Goal: Download file/media

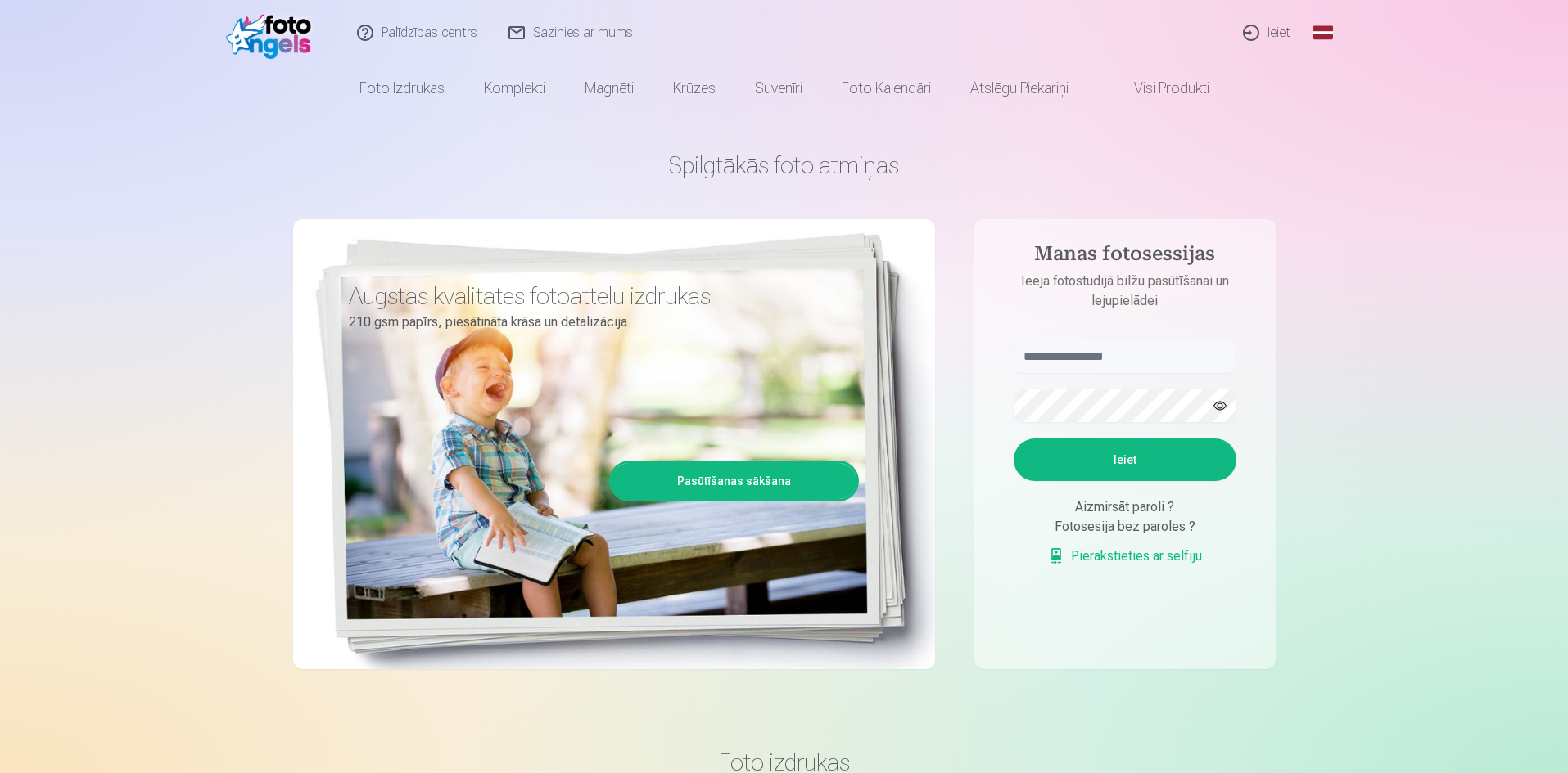
click at [1271, 41] on link "Ieiet" at bounding box center [1267, 32] width 78 height 65
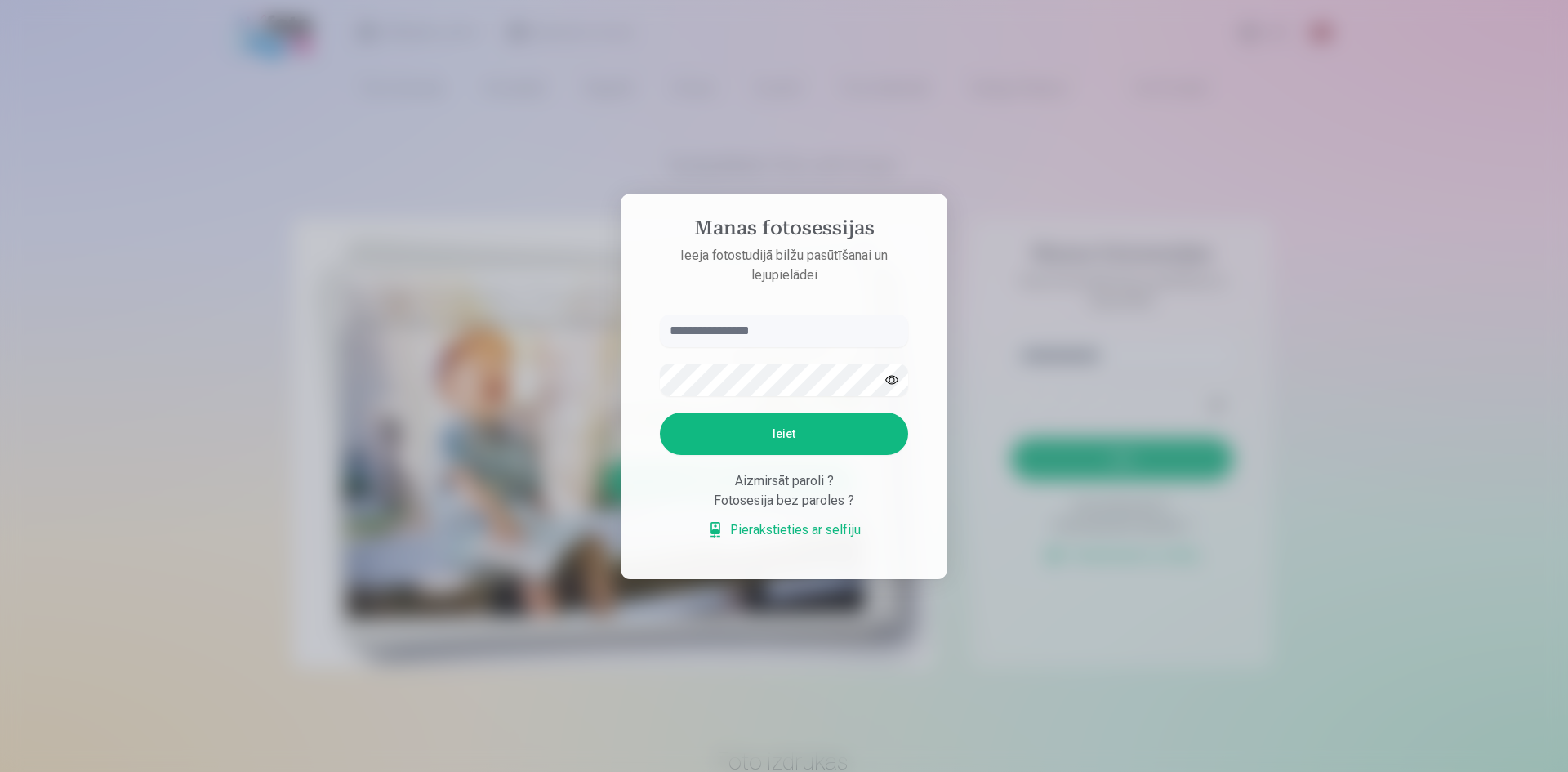
click at [759, 325] on input "text" at bounding box center [784, 331] width 248 height 33
type input "**********"
click at [728, 433] on button "Ieiet" at bounding box center [784, 434] width 248 height 42
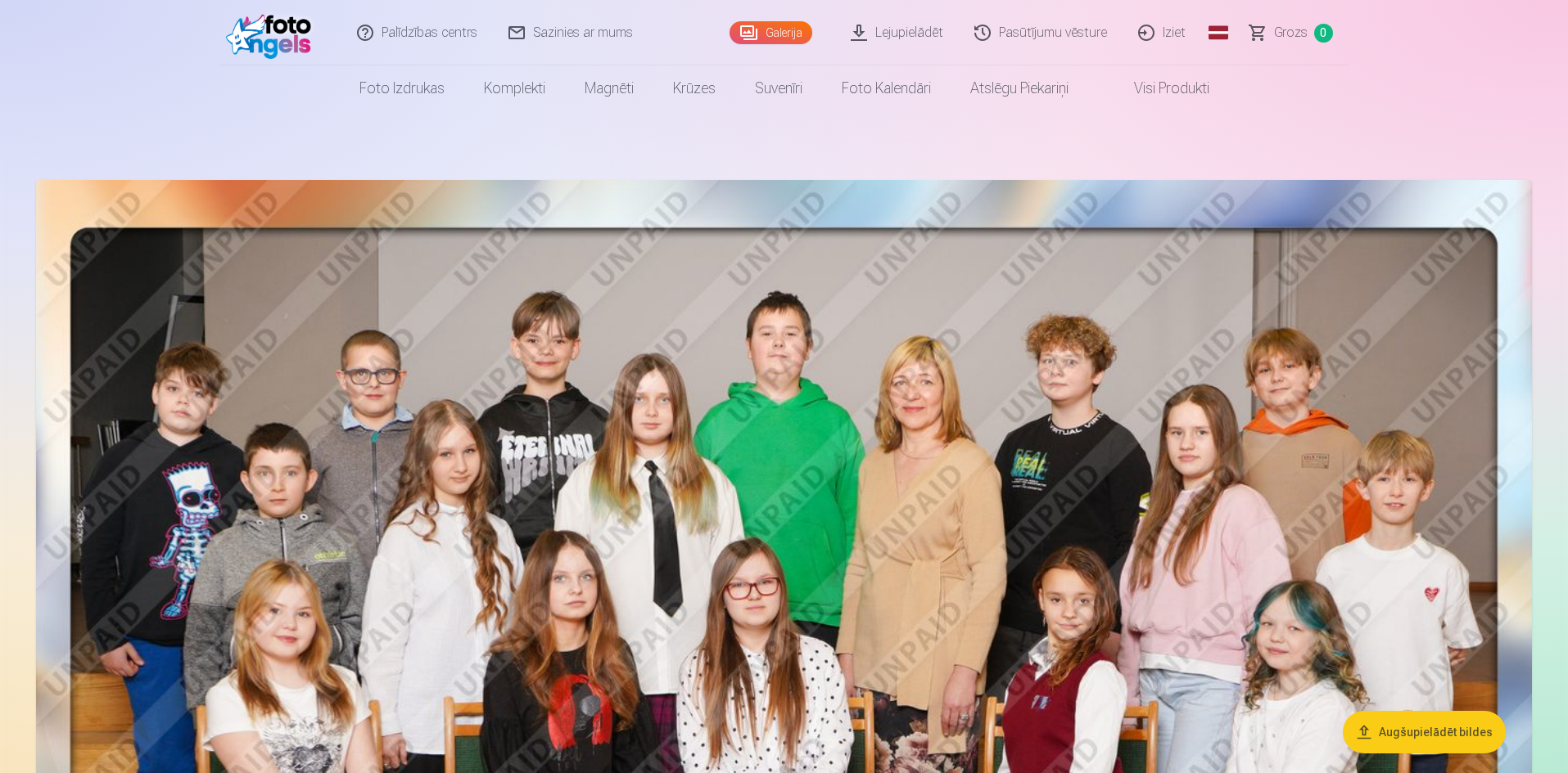
click at [886, 40] on link "Lejupielādēt" at bounding box center [898, 32] width 123 height 65
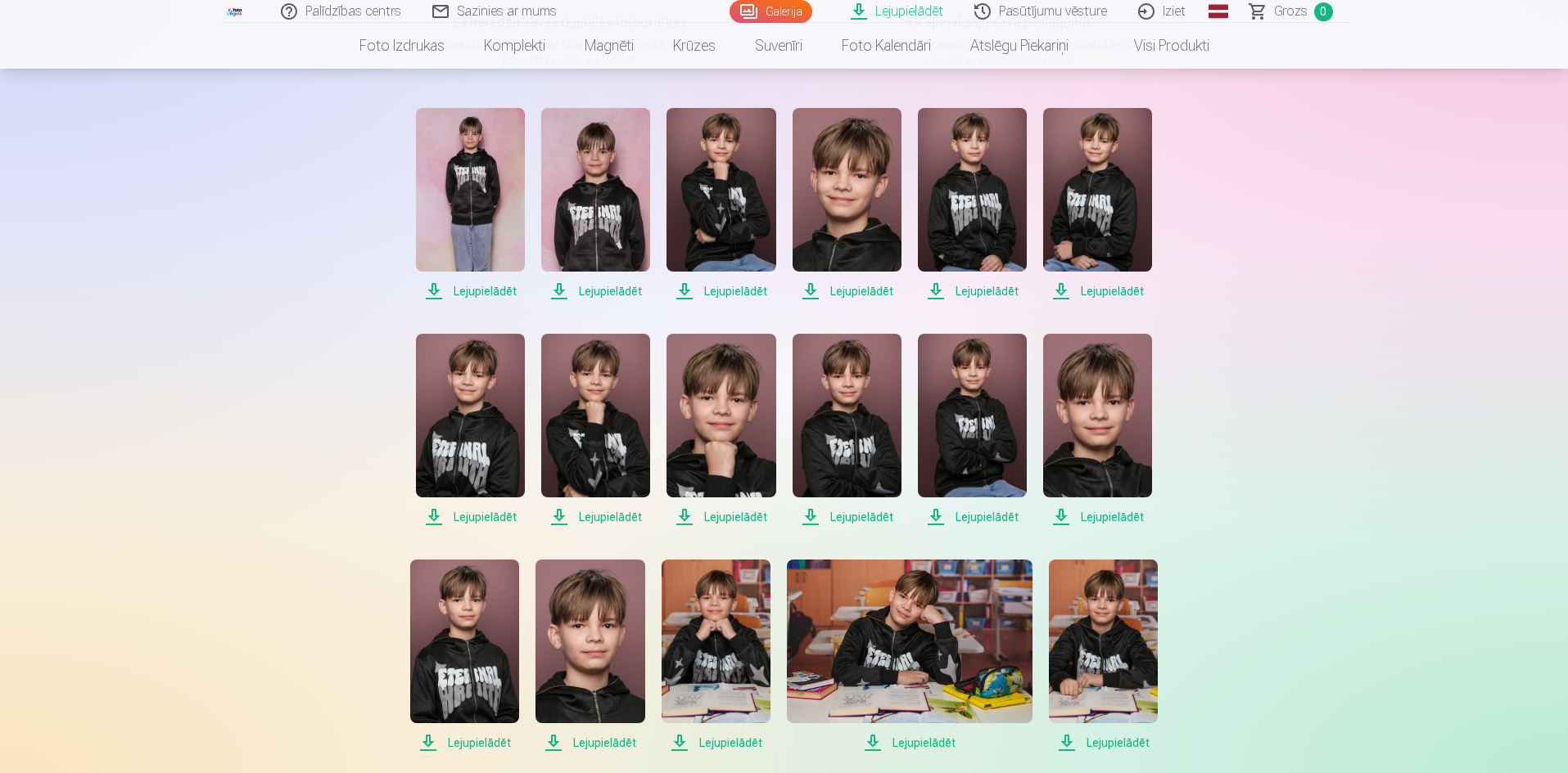
scroll to position [328, 0]
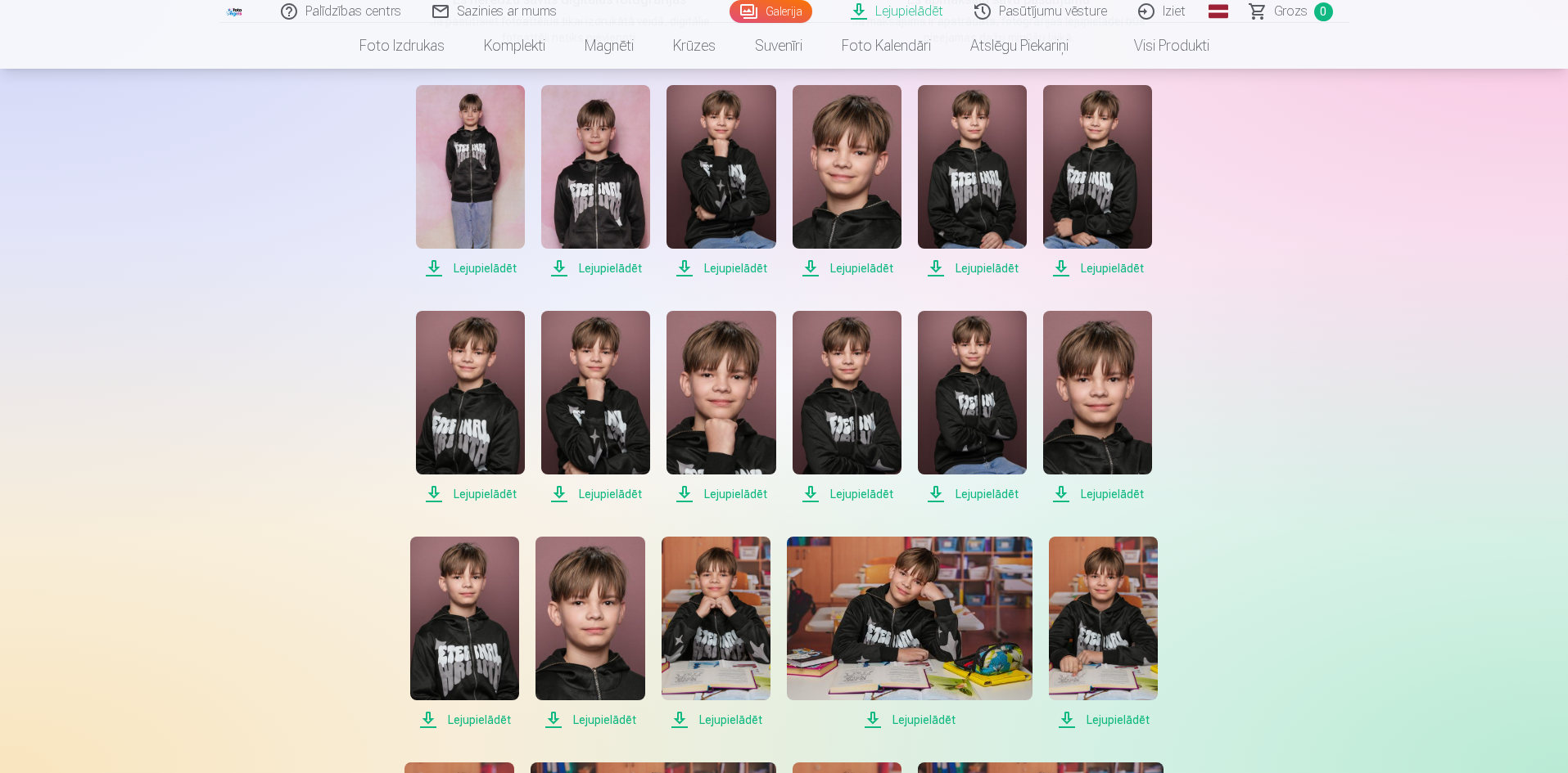
click at [468, 274] on span "Lejupielādēt" at bounding box center [470, 268] width 109 height 19
click at [587, 271] on span "Lejupielādēt" at bounding box center [596, 268] width 109 height 19
click at [711, 271] on span "Lejupielādēt" at bounding box center [721, 268] width 109 height 19
click at [835, 273] on span "Lejupielādēt" at bounding box center [847, 268] width 109 height 19
click at [970, 273] on span "Lejupielādēt" at bounding box center [972, 268] width 109 height 19
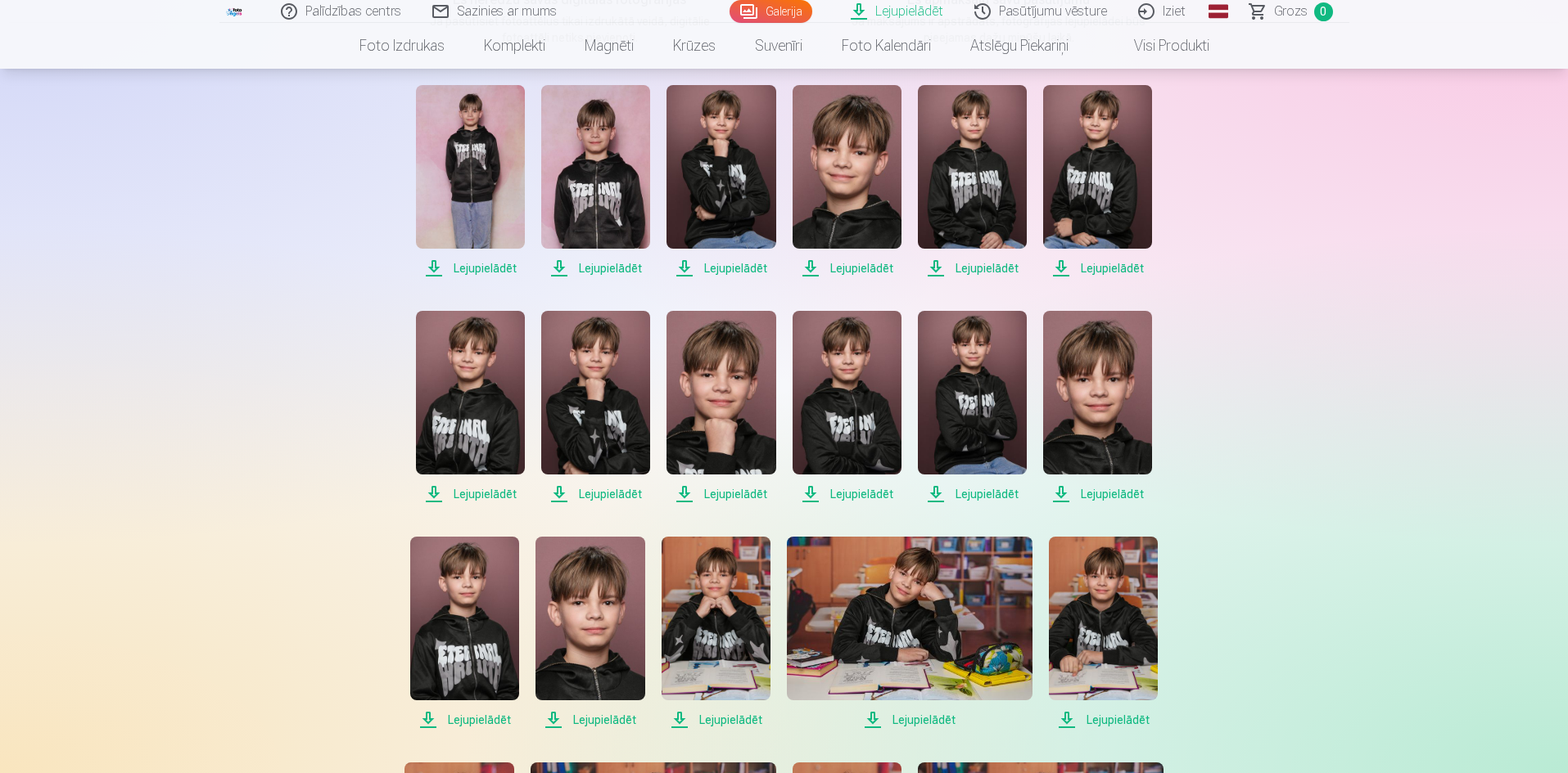
click at [1104, 266] on span "Lejupielādēt" at bounding box center [1098, 268] width 109 height 19
click at [467, 493] on span "Lejupielādēt" at bounding box center [470, 493] width 109 height 19
click at [601, 495] on span "Lejupielādēt" at bounding box center [596, 493] width 109 height 19
drag, startPoint x: 719, startPoint y: 497, endPoint x: 738, endPoint y: 499, distance: 19.1
click at [719, 497] on span "Lejupielādēt" at bounding box center [721, 493] width 109 height 19
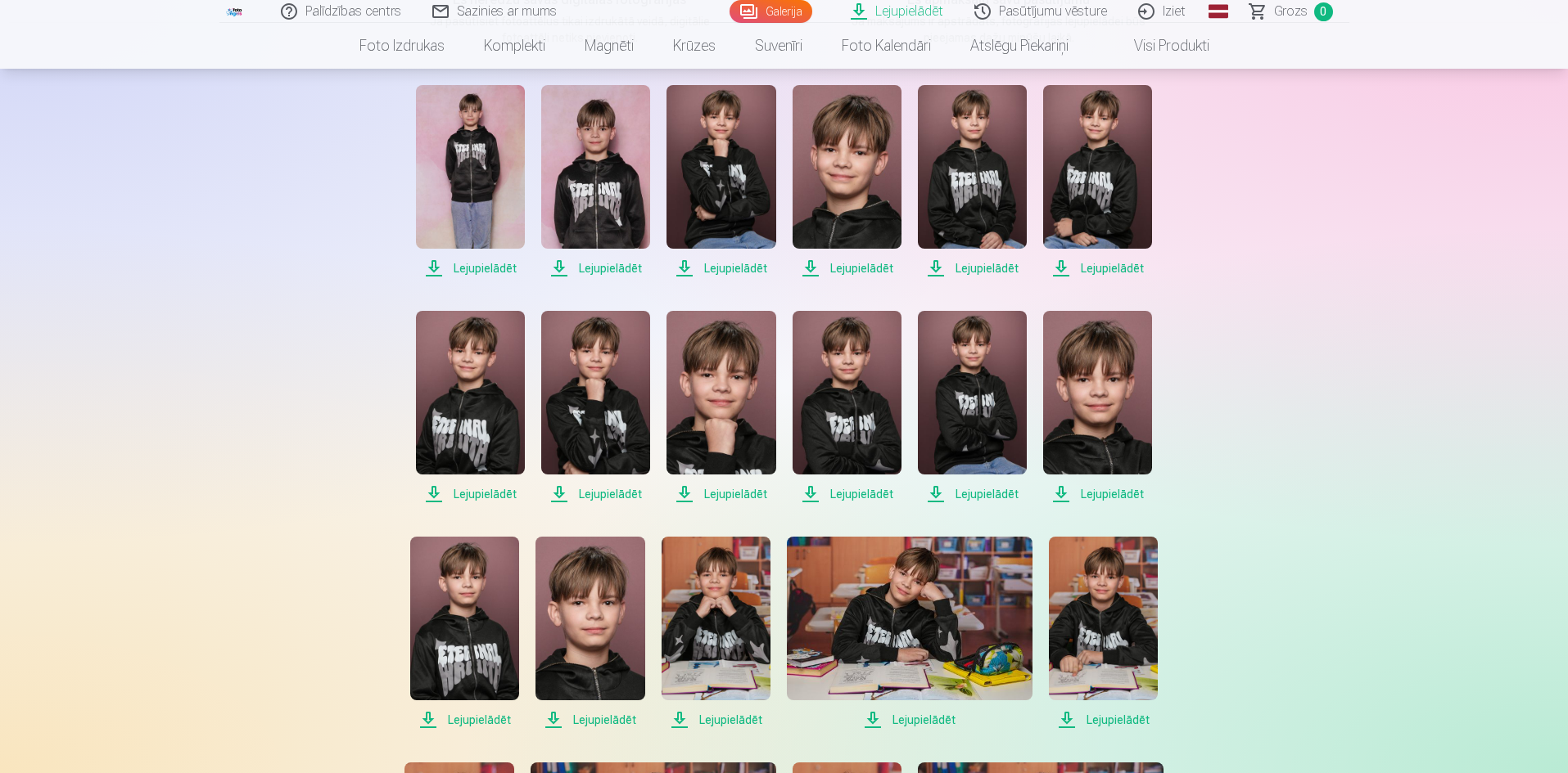
drag, startPoint x: 835, startPoint y: 494, endPoint x: 846, endPoint y: 494, distance: 11.0
click at [835, 494] on span "Lejupielādēt" at bounding box center [847, 493] width 109 height 19
drag, startPoint x: 959, startPoint y: 492, endPoint x: 980, endPoint y: 493, distance: 21.0
click at [959, 492] on span "Lejupielādēt" at bounding box center [972, 493] width 109 height 19
click at [1095, 494] on span "Lejupielādēt" at bounding box center [1098, 493] width 109 height 19
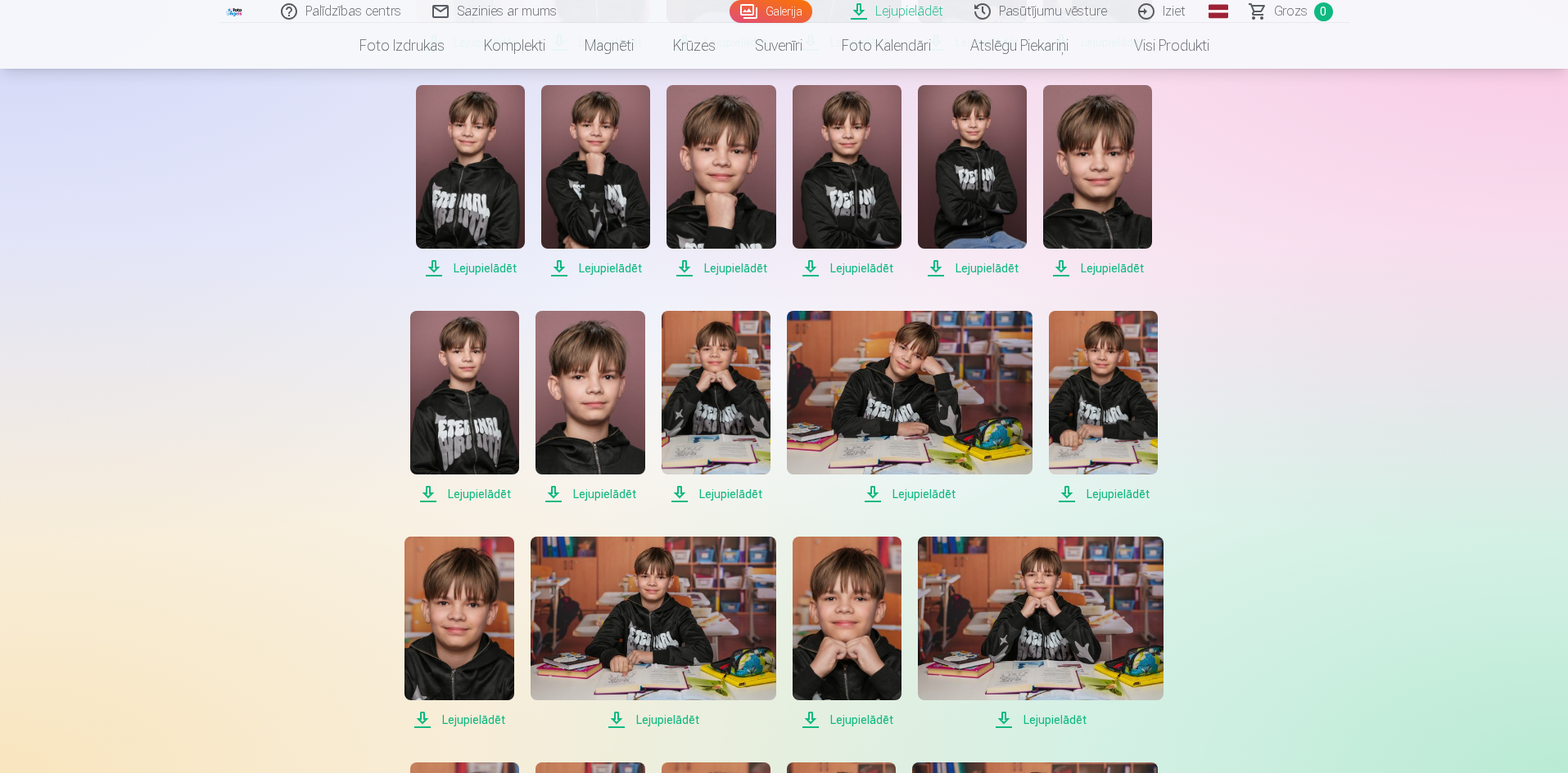
scroll to position [572, 0]
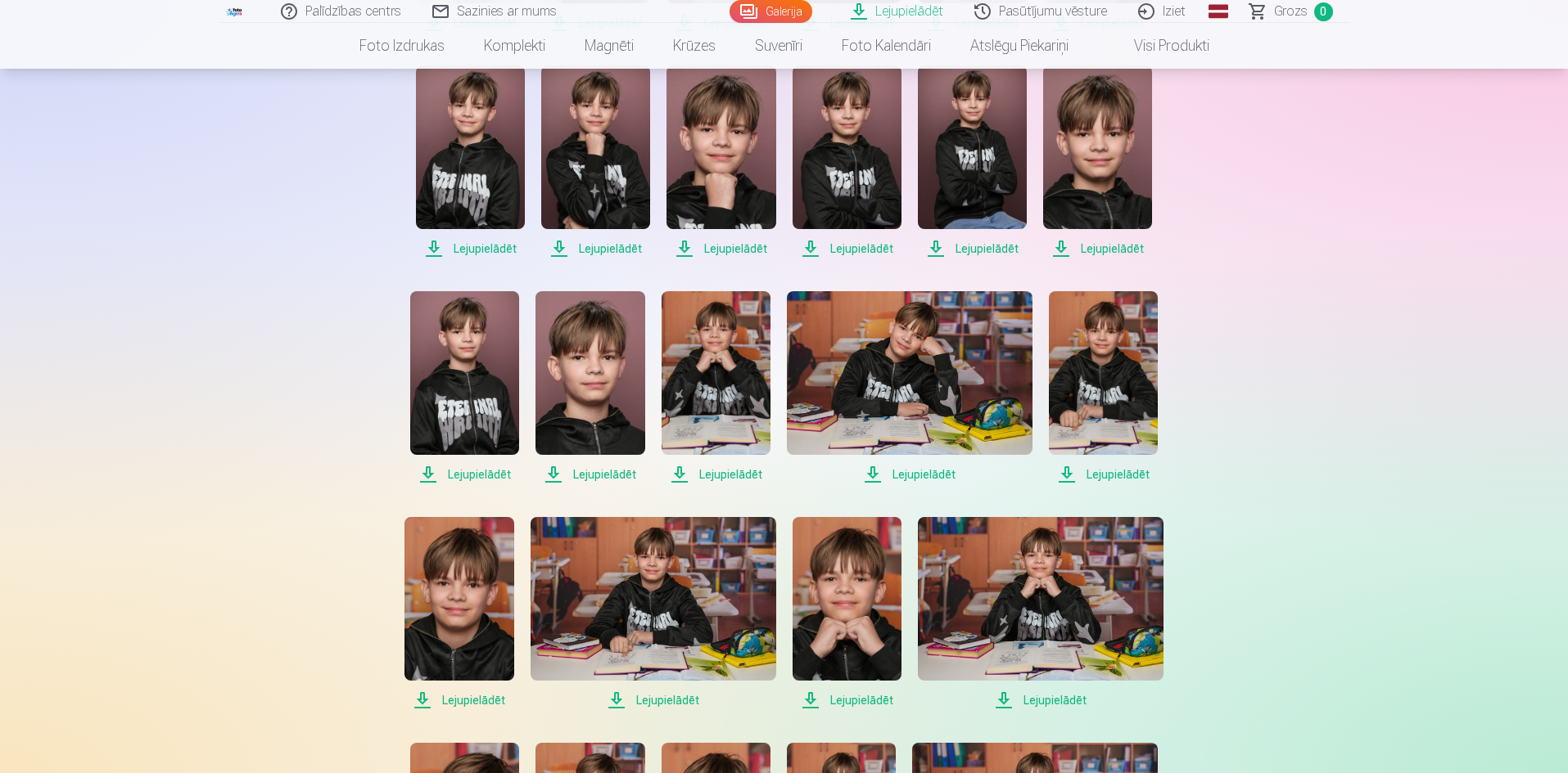
click at [492, 472] on span "Lejupielādēt" at bounding box center [464, 474] width 109 height 19
click at [600, 471] on span "Lejupielādēt" at bounding box center [590, 474] width 109 height 19
click at [706, 475] on span "Lejupielādēt" at bounding box center [715, 474] width 109 height 19
click at [892, 474] on span "Lejupielādēt" at bounding box center [910, 474] width 246 height 19
click at [1092, 469] on span "Lejupielādēt" at bounding box center [1103, 474] width 109 height 19
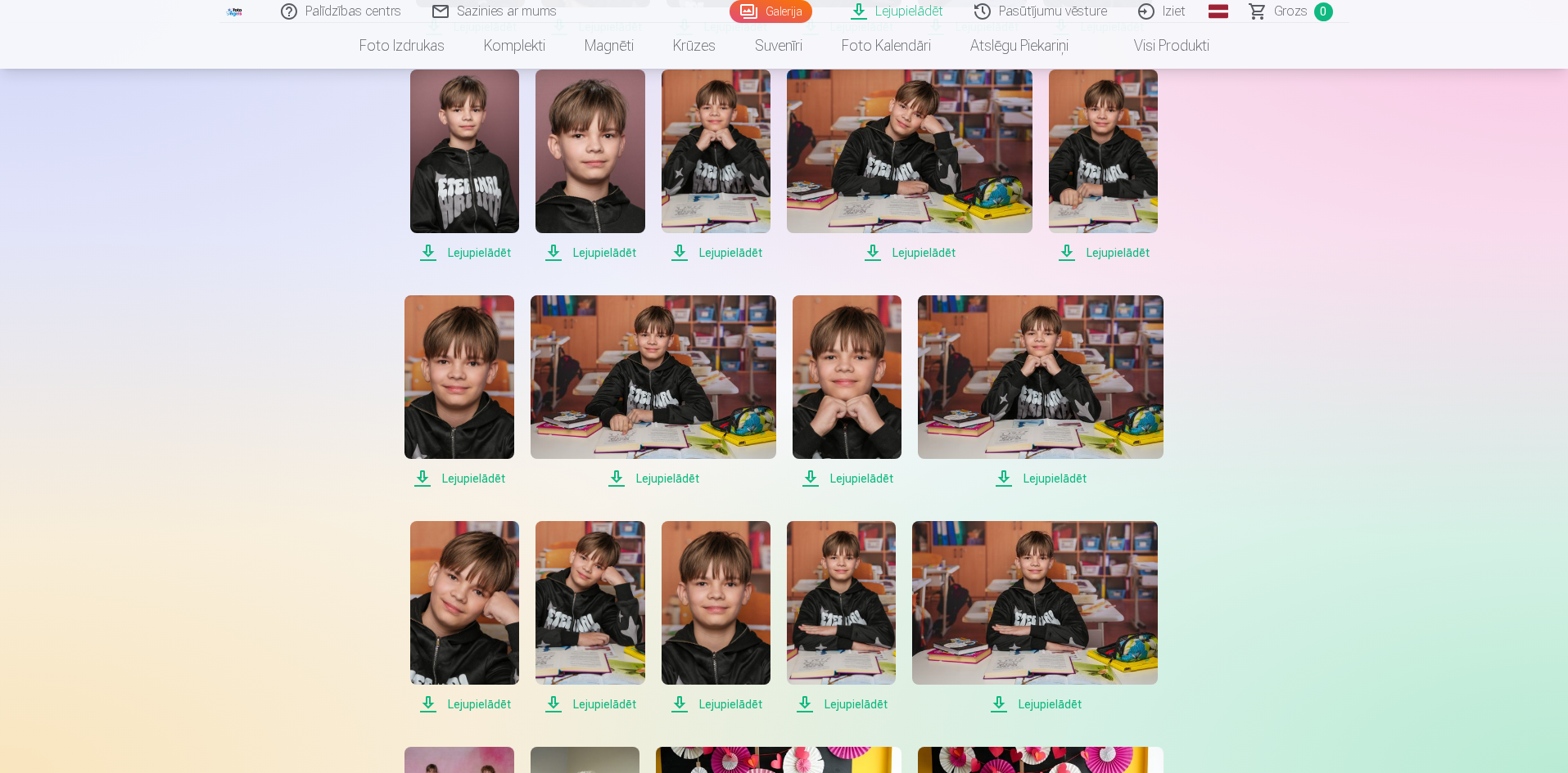
scroll to position [900, 0]
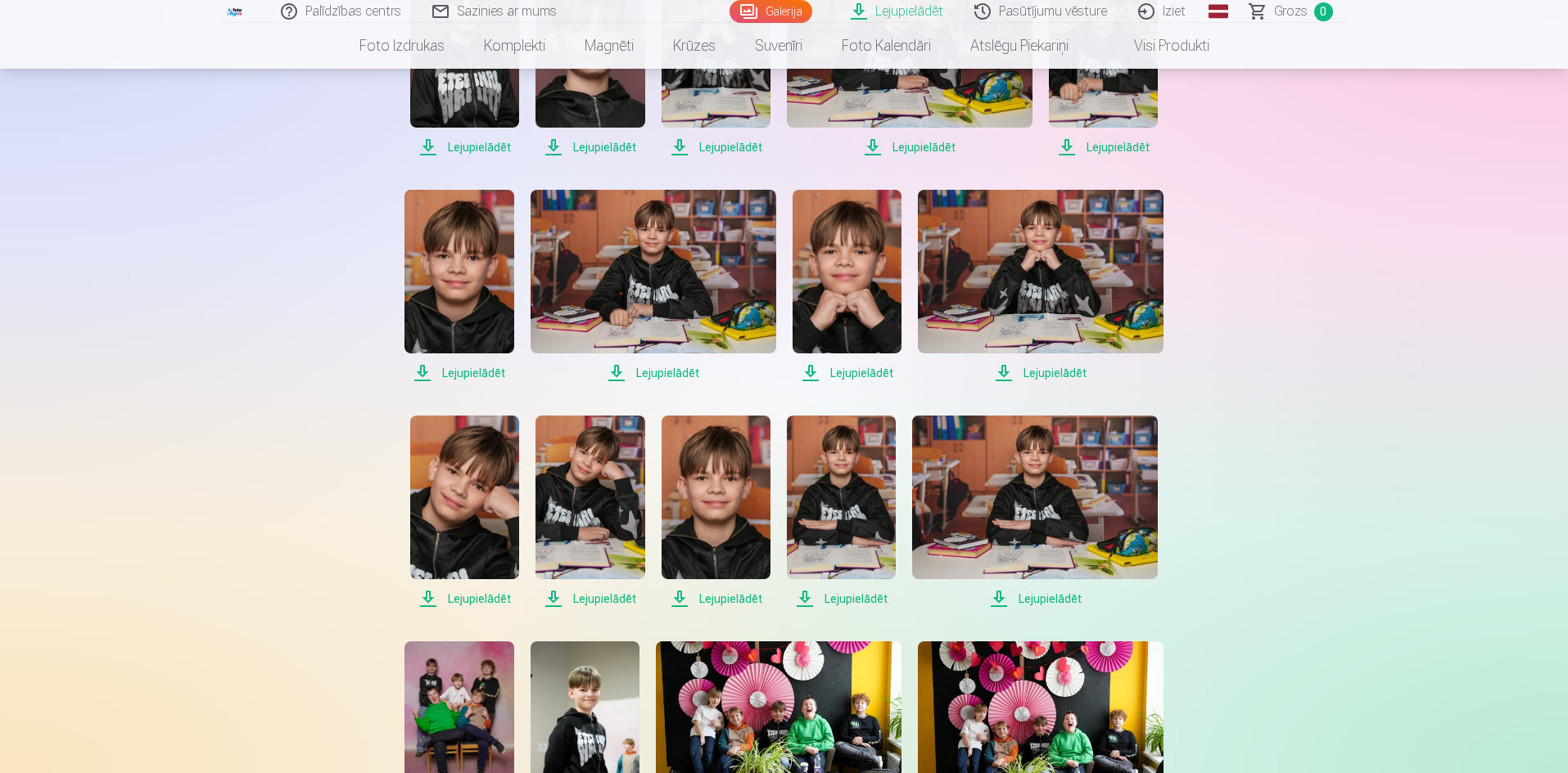
click at [484, 376] on span "Lejupielādēt" at bounding box center [459, 373] width 109 height 19
click at [666, 374] on span "Lejupielādēt" at bounding box center [653, 373] width 246 height 19
click at [840, 372] on span "Lejupielādēt" at bounding box center [847, 373] width 109 height 19
click at [1036, 366] on span "Lejupielādēt" at bounding box center [1040, 373] width 246 height 19
click at [499, 594] on span "Lejupielādēt" at bounding box center [464, 598] width 109 height 19
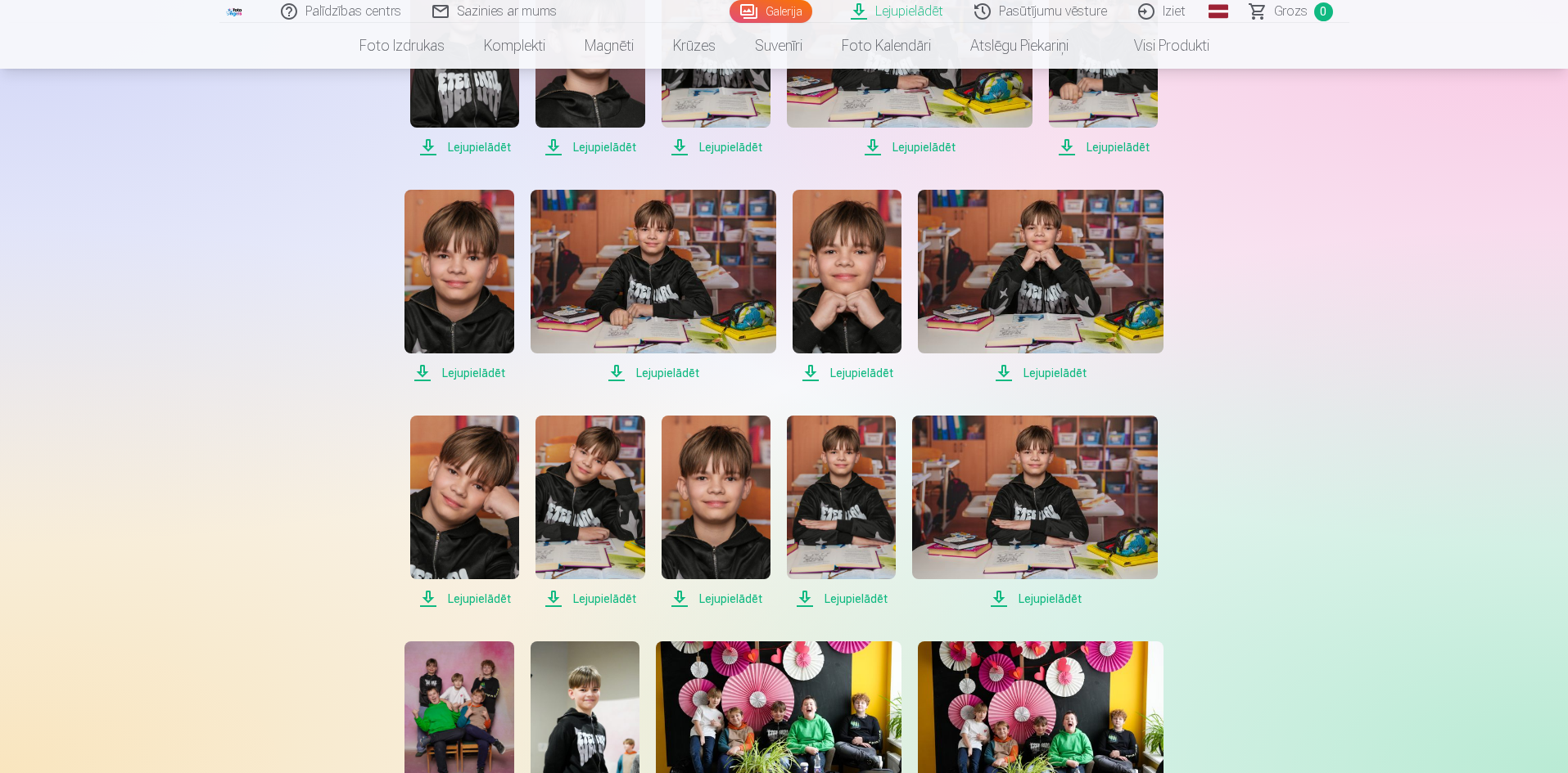
click at [580, 595] on span "Lejupielādēt" at bounding box center [590, 598] width 109 height 19
drag, startPoint x: 707, startPoint y: 598, endPoint x: 716, endPoint y: 599, distance: 9.1
click at [707, 598] on span "Lejupielādēt" at bounding box center [715, 598] width 109 height 19
drag, startPoint x: 831, startPoint y: 596, endPoint x: 842, endPoint y: 597, distance: 11.0
click at [831, 596] on span "Lejupielādēt" at bounding box center [842, 598] width 109 height 19
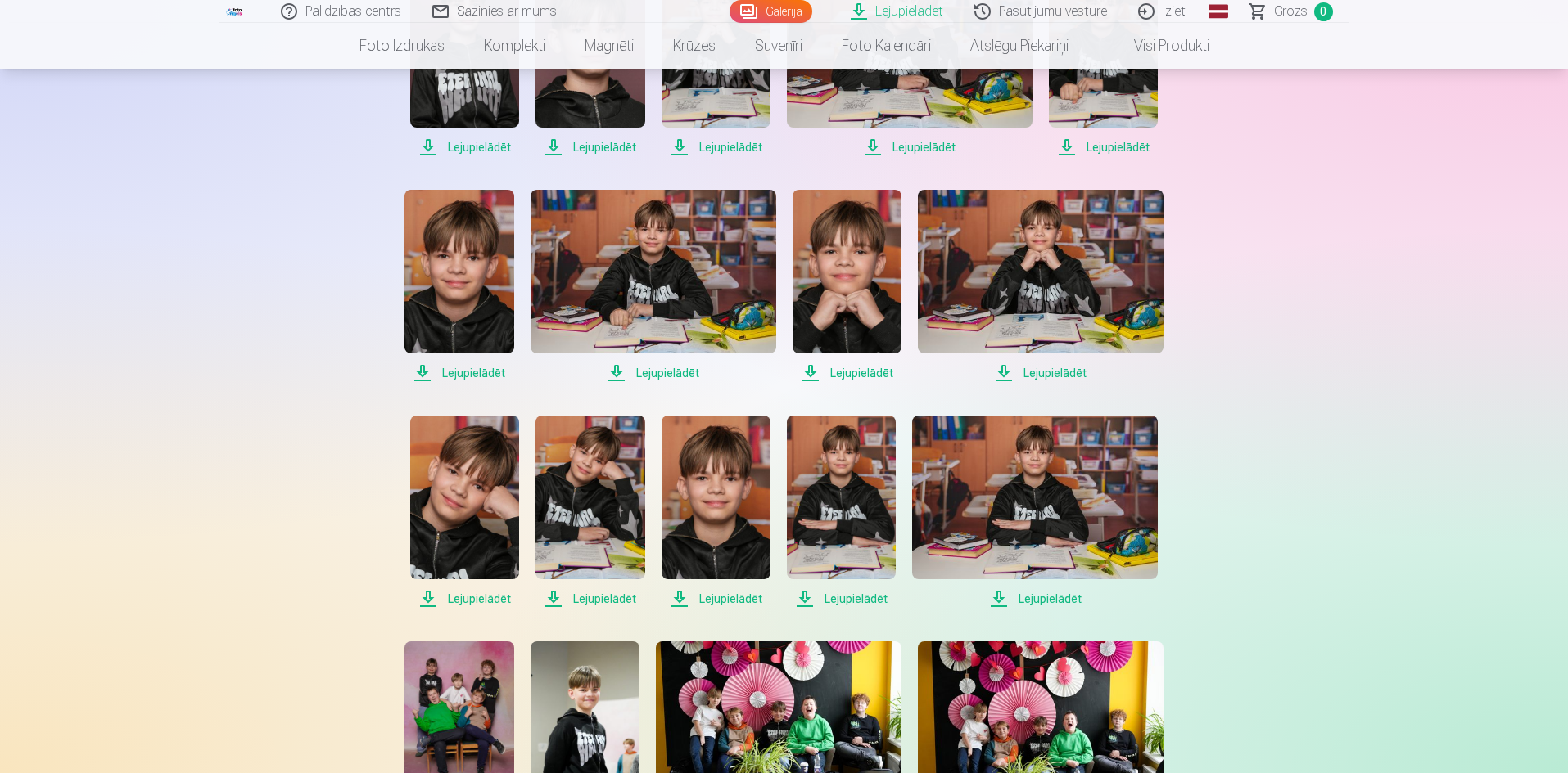
click at [1039, 602] on span "Lejupielādēt" at bounding box center [1035, 598] width 246 height 19
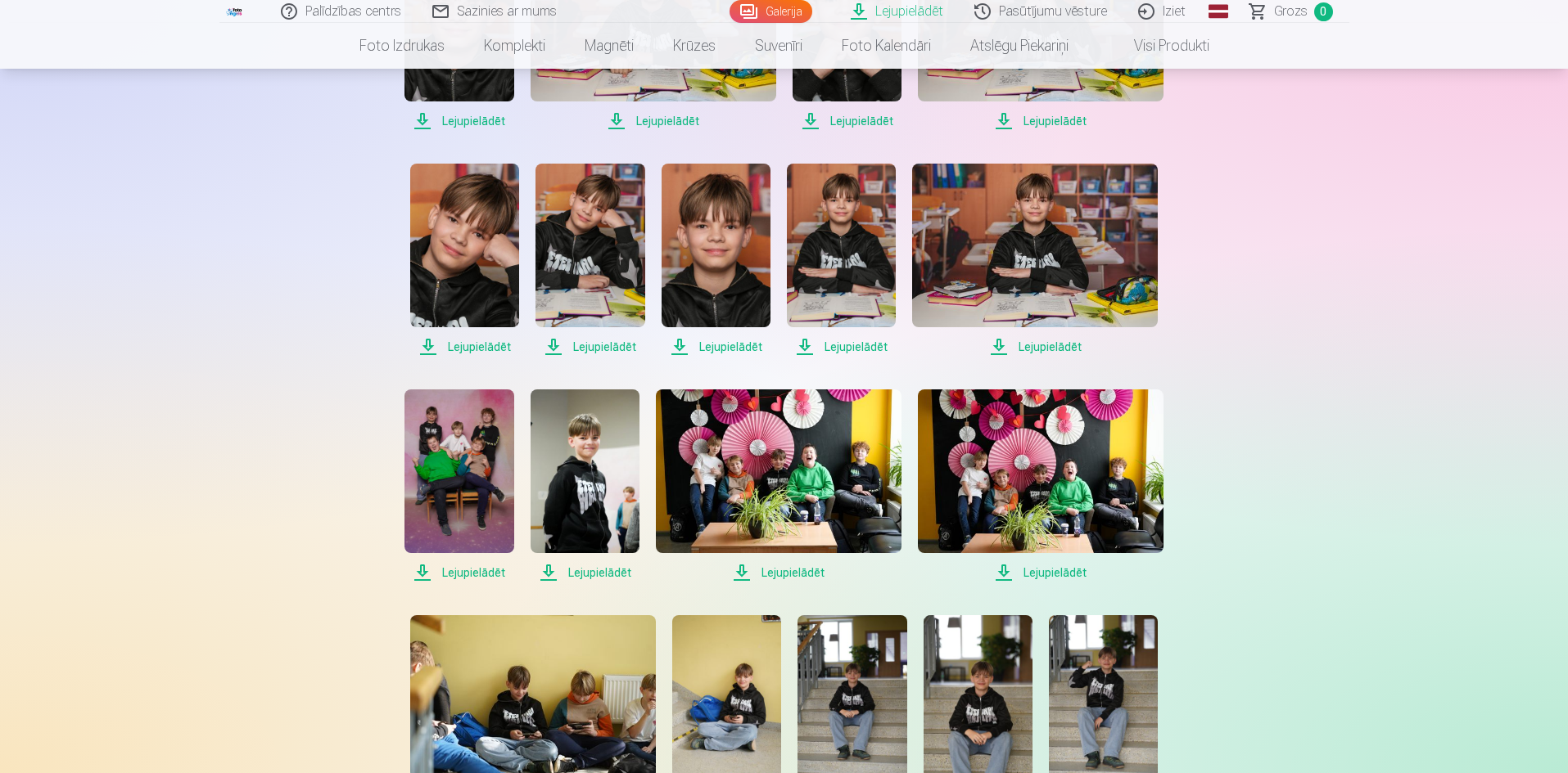
scroll to position [1228, 0]
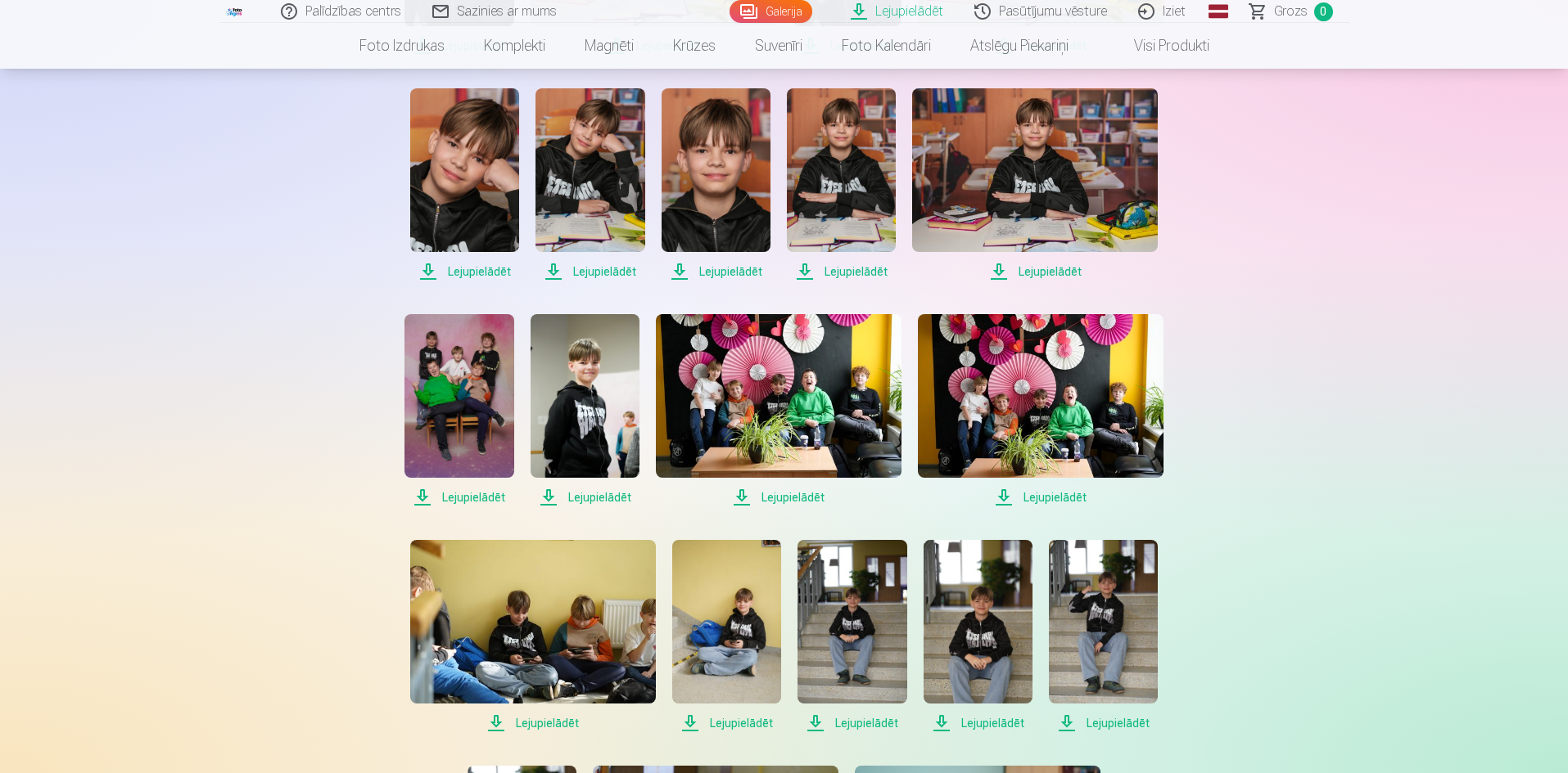
click at [470, 499] on span "Lejupielādēt" at bounding box center [459, 497] width 109 height 19
click at [583, 501] on span "Lejupielādēt" at bounding box center [585, 497] width 109 height 19
click at [765, 493] on span "Lejupielādēt" at bounding box center [778, 497] width 246 height 19
click at [1036, 497] on span "Lejupielādēt" at bounding box center [1040, 497] width 246 height 19
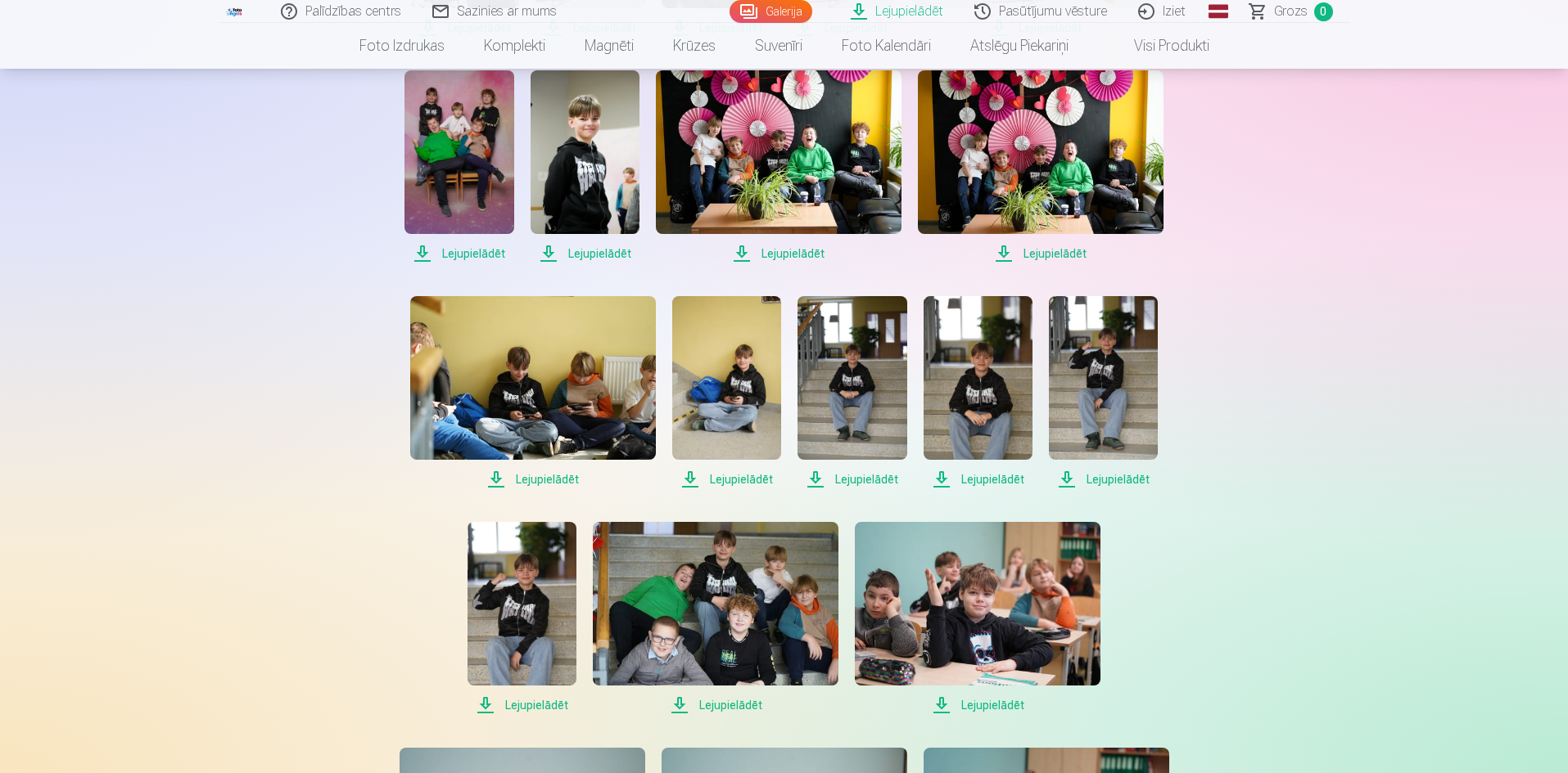
scroll to position [1473, 0]
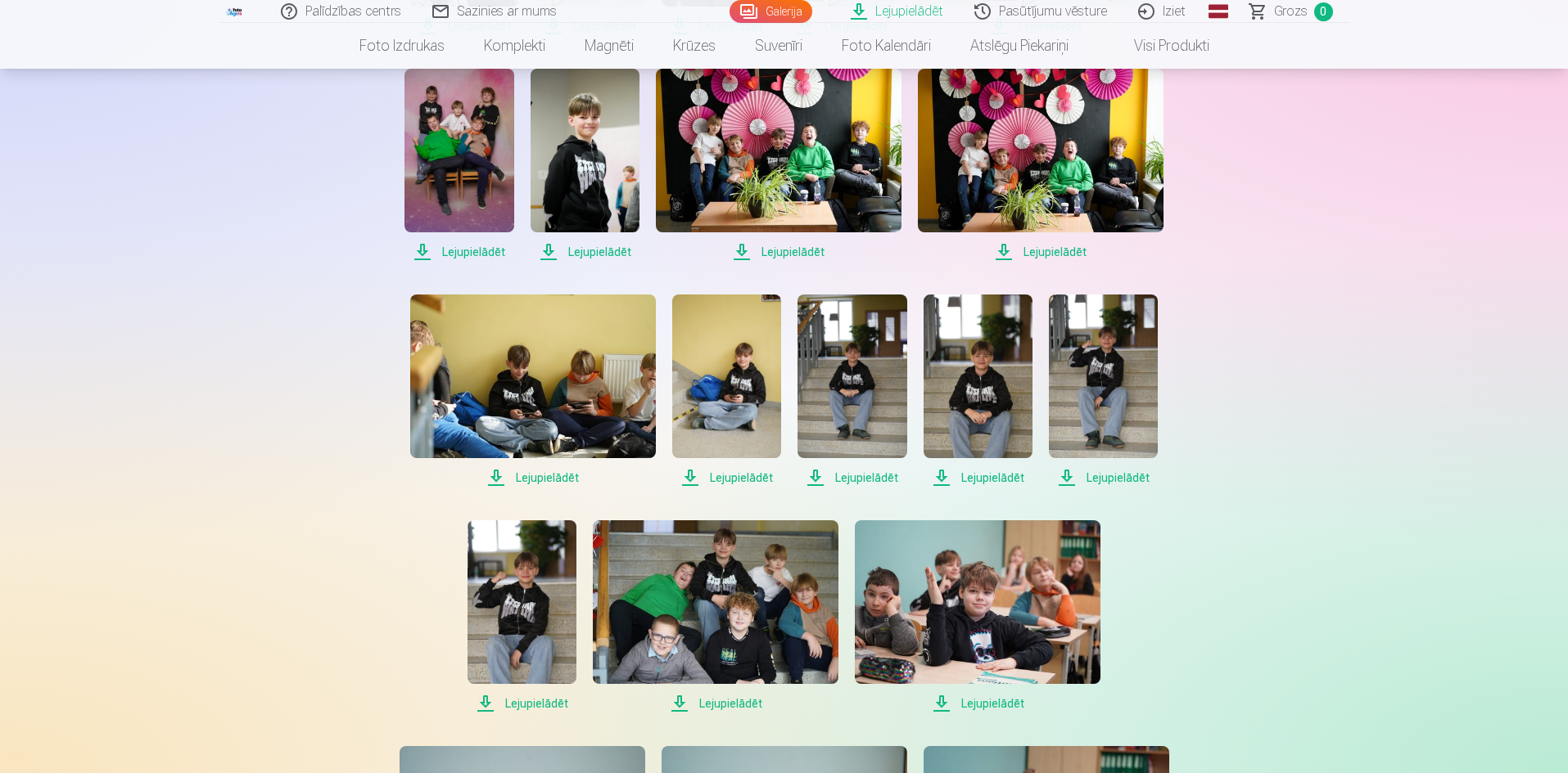
click at [540, 475] on span "Lejupielādēt" at bounding box center [532, 478] width 246 height 19
click at [726, 477] on span "Lejupielādēt" at bounding box center [726, 478] width 109 height 19
click at [883, 477] on span "Lejupielādēt" at bounding box center [852, 478] width 109 height 19
click at [950, 473] on span "Lejupielādēt" at bounding box center [978, 478] width 109 height 19
click at [1085, 475] on span "Lejupielādēt" at bounding box center [1103, 478] width 109 height 19
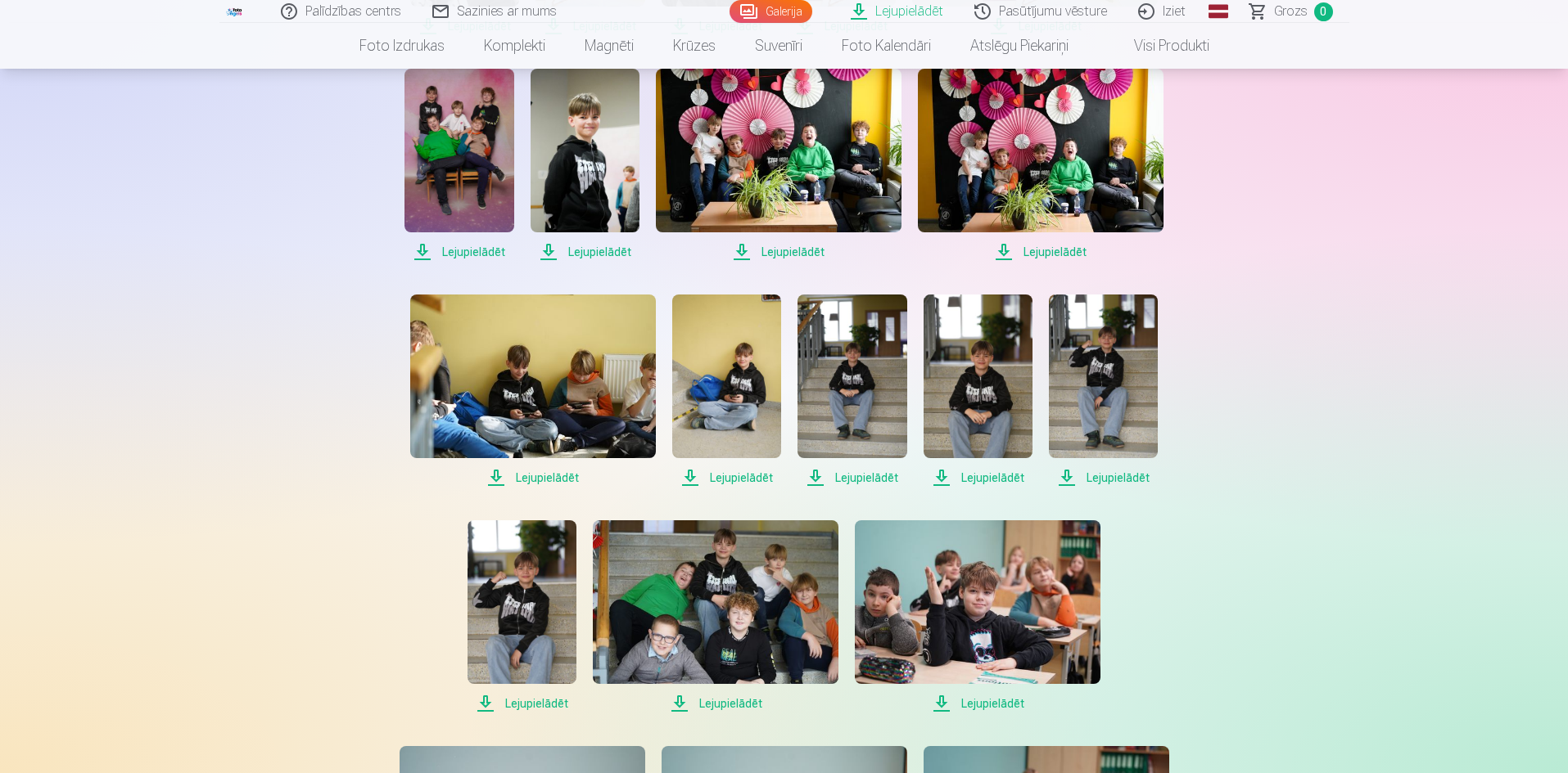
click at [547, 697] on span "Lejupielādēt" at bounding box center [522, 703] width 109 height 19
click at [715, 695] on span "Lejupielādēt" at bounding box center [715, 703] width 246 height 19
click at [972, 697] on span "Lejupielādēt" at bounding box center [977, 703] width 246 height 19
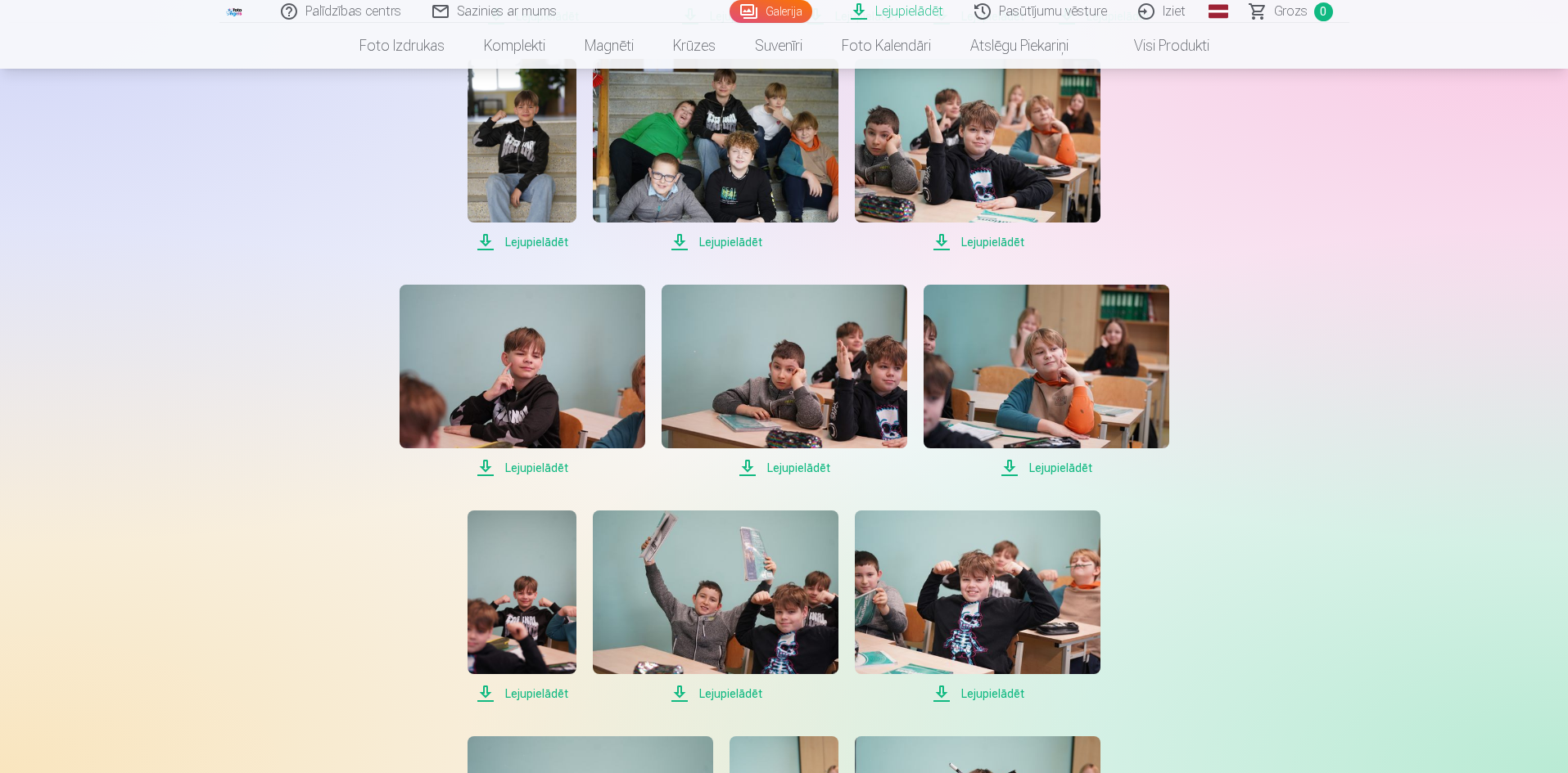
scroll to position [1964, 0]
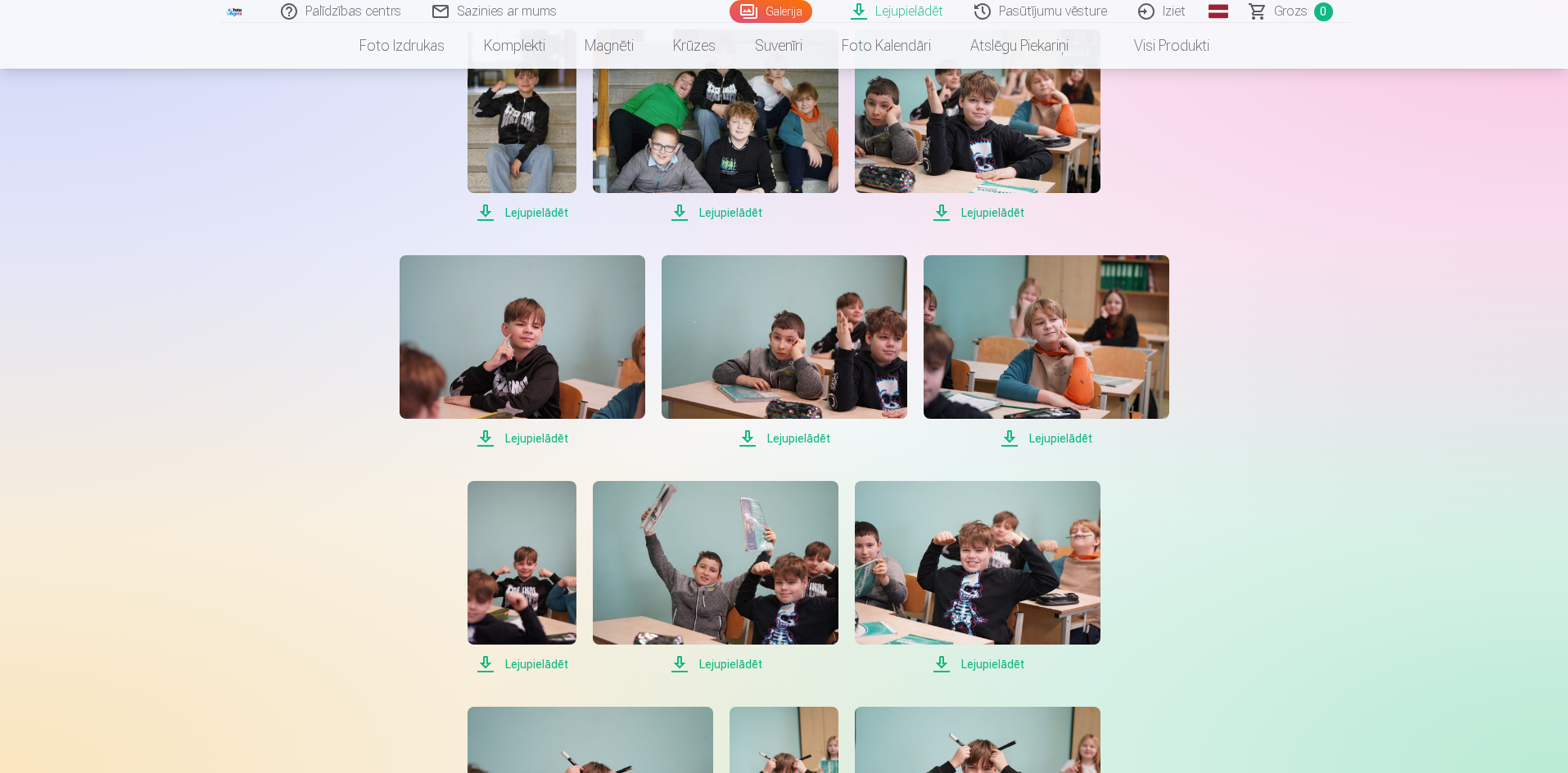
click at [530, 443] on span "Lejupielādēt" at bounding box center [522, 438] width 246 height 19
click at [781, 441] on span "Lejupielādēt" at bounding box center [784, 438] width 246 height 19
click at [1025, 436] on span "Lejupielādēt" at bounding box center [1046, 438] width 246 height 19
click at [550, 654] on span "Lejupielādēt" at bounding box center [522, 663] width 109 height 19
click at [737, 659] on span "Lejupielādēt" at bounding box center [715, 663] width 246 height 19
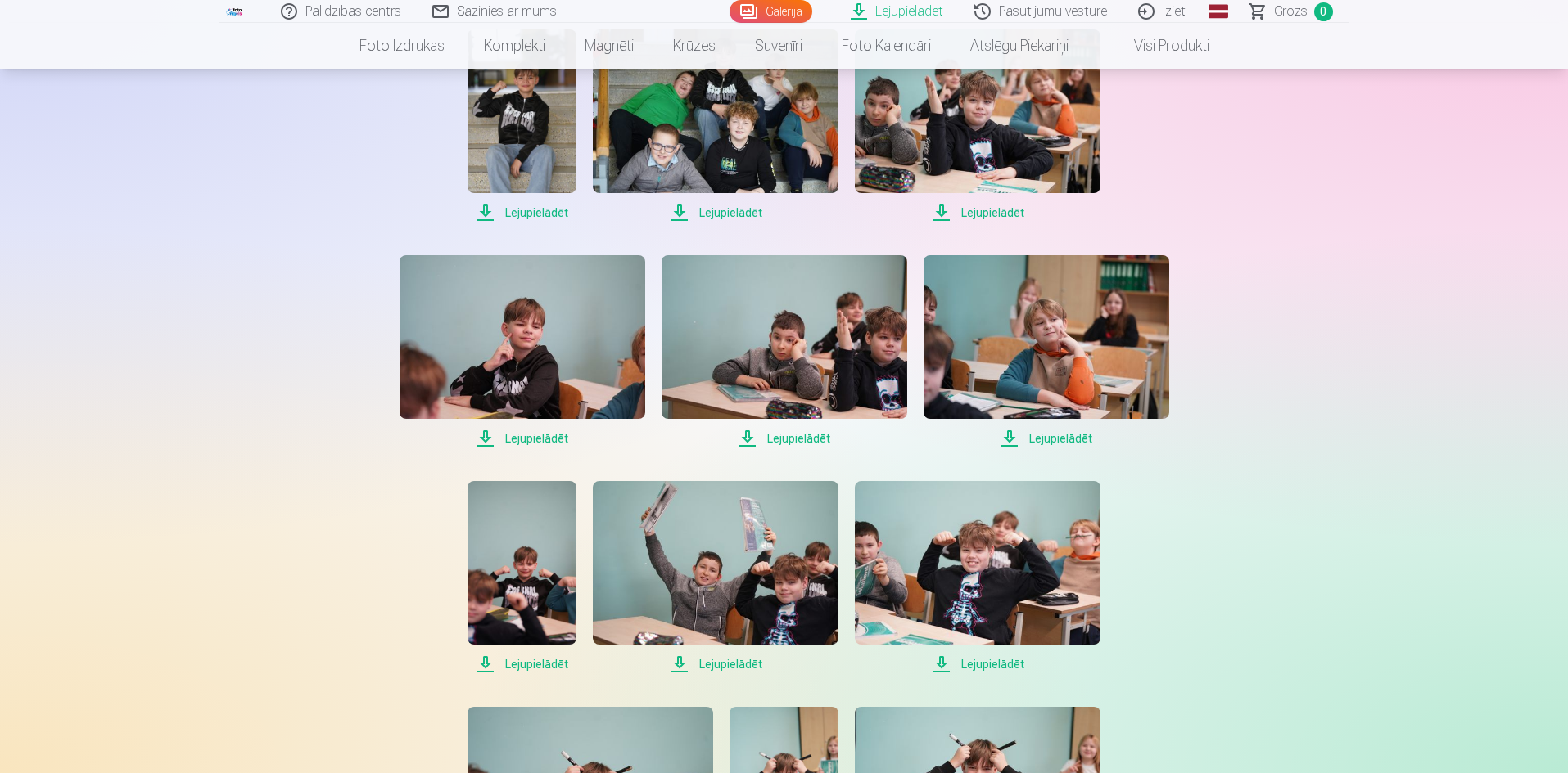
click at [967, 663] on span "Lejupielādēt" at bounding box center [977, 663] width 246 height 19
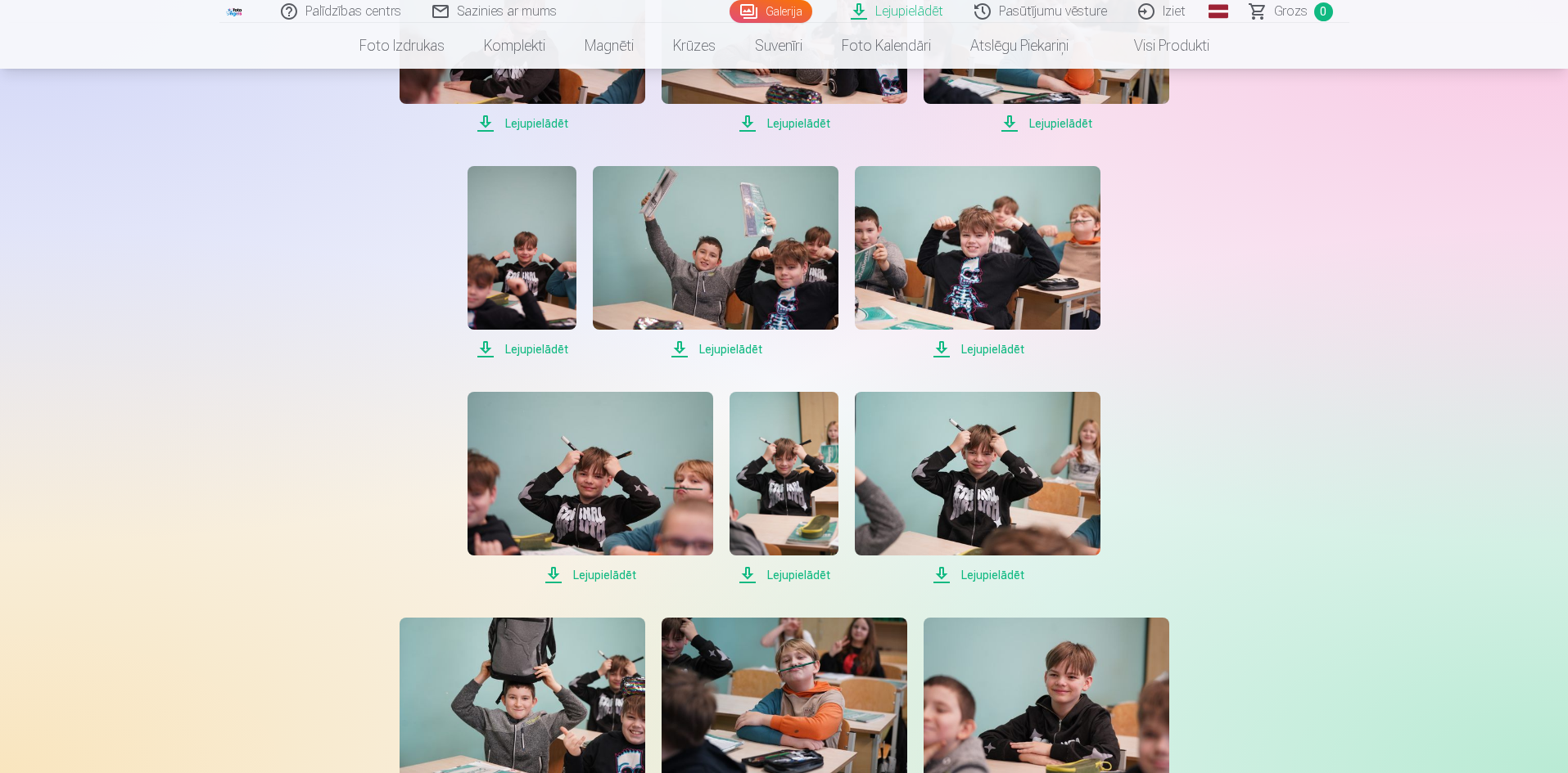
scroll to position [2291, 0]
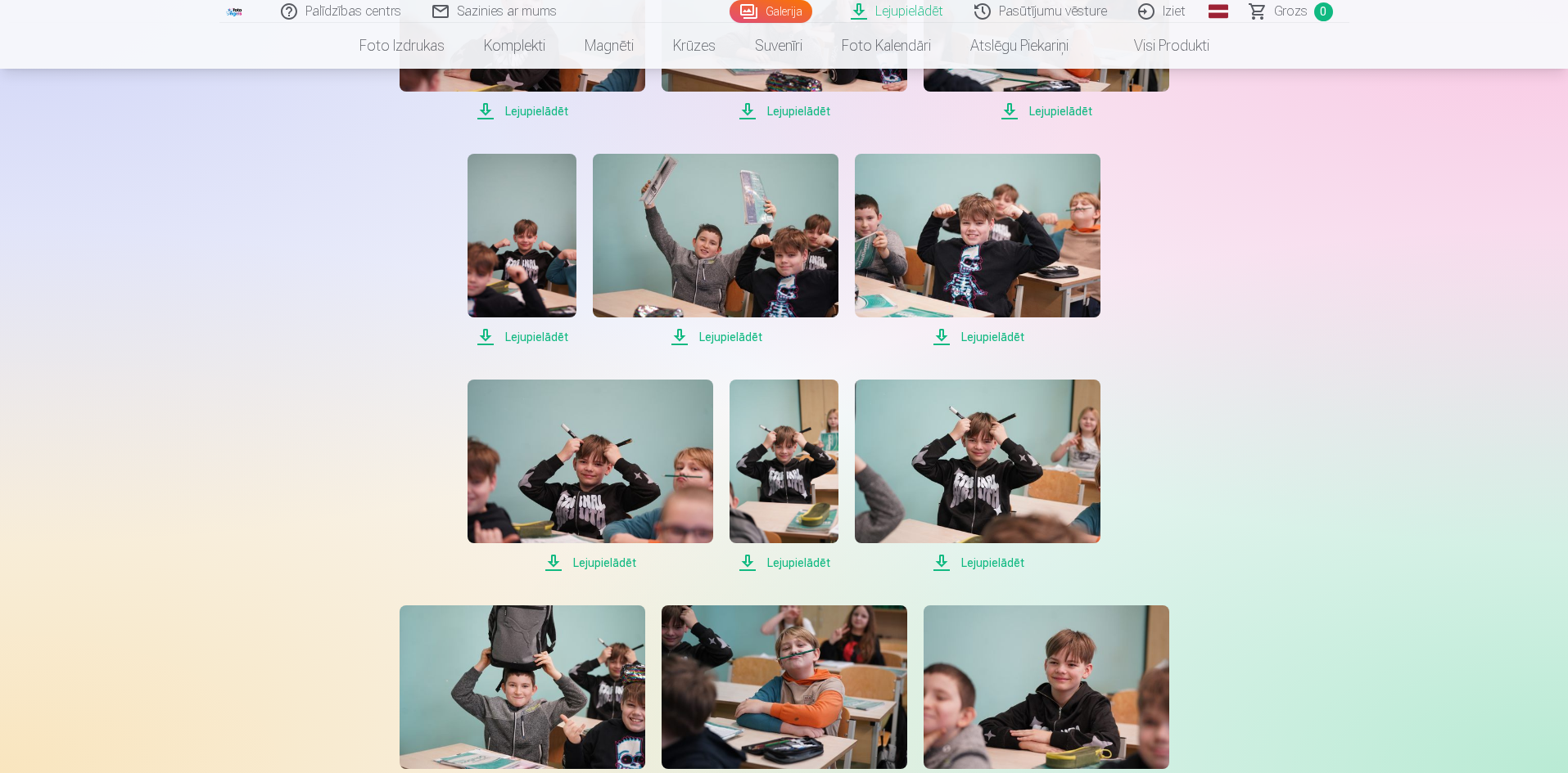
click at [605, 553] on span "Lejupielādēt" at bounding box center [590, 562] width 246 height 19
click at [781, 555] on span "Lejupielādēt" at bounding box center [784, 562] width 109 height 19
click at [976, 556] on span "Lejupielādēt" at bounding box center [977, 562] width 246 height 19
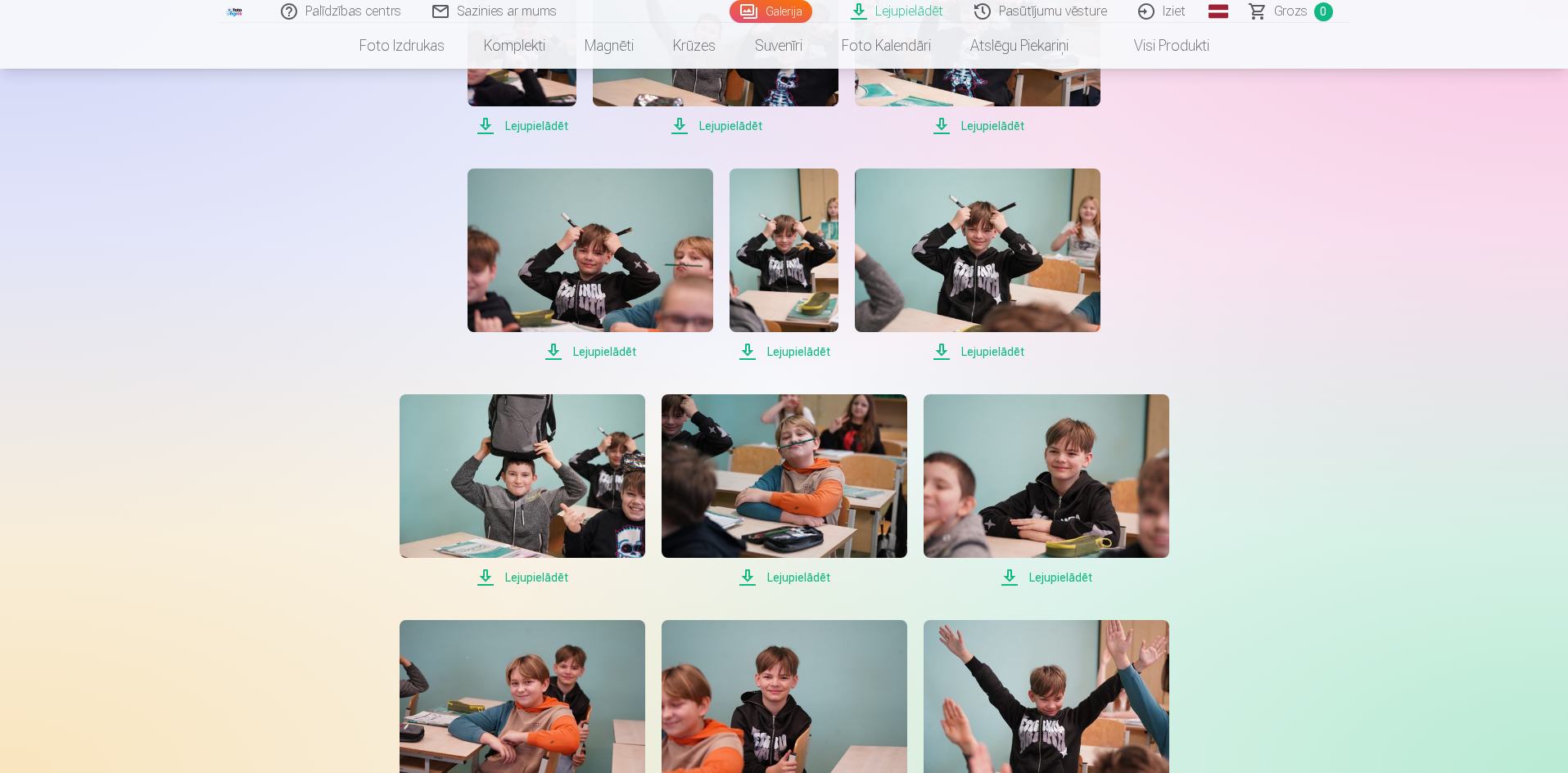
scroll to position [2619, 0]
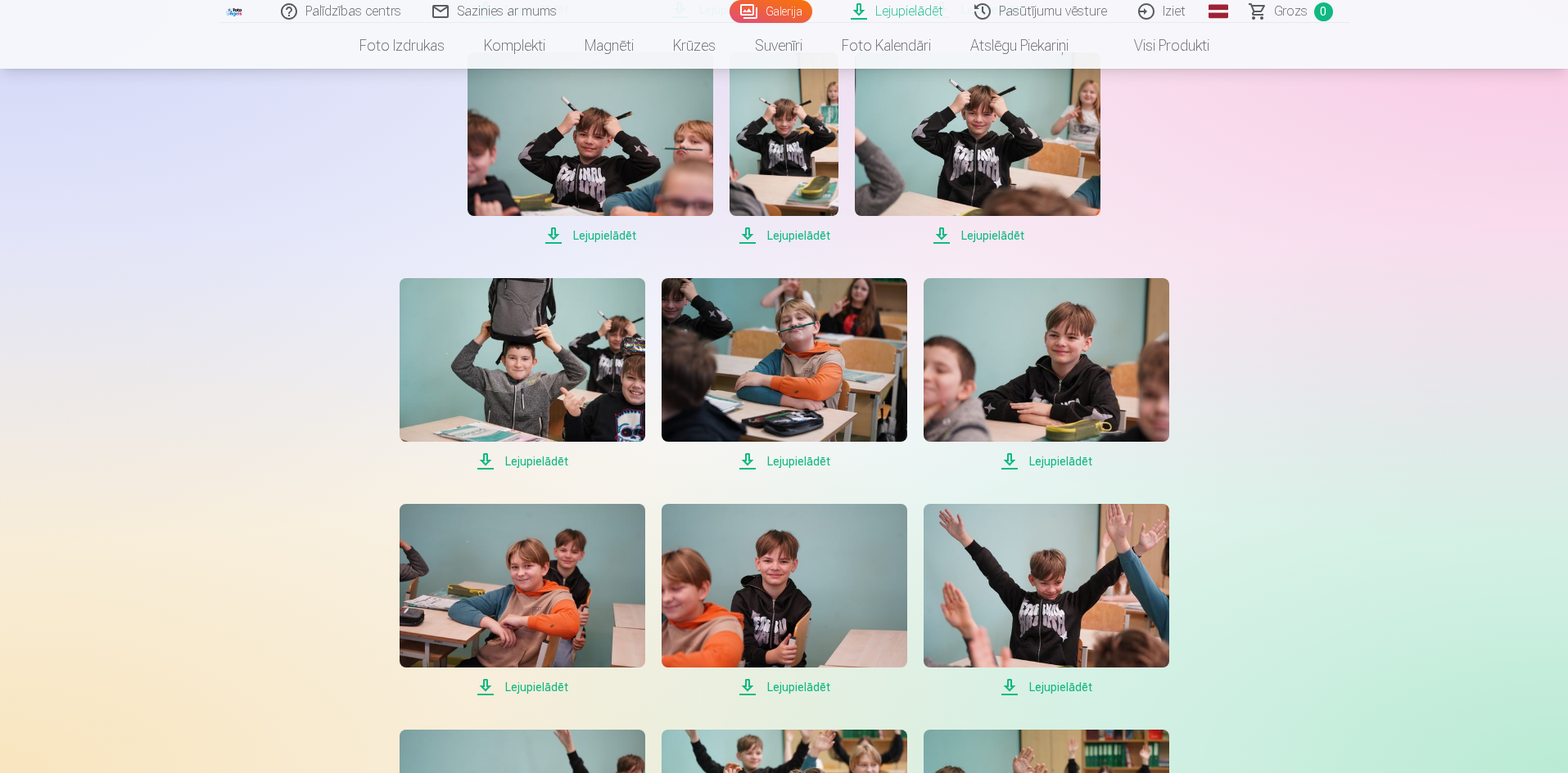
click at [540, 459] on span "Lejupielādēt" at bounding box center [522, 461] width 246 height 19
click at [783, 467] on span "Lejupielādēt" at bounding box center [784, 461] width 246 height 19
click at [1038, 459] on span "Lejupielādēt" at bounding box center [1046, 461] width 246 height 19
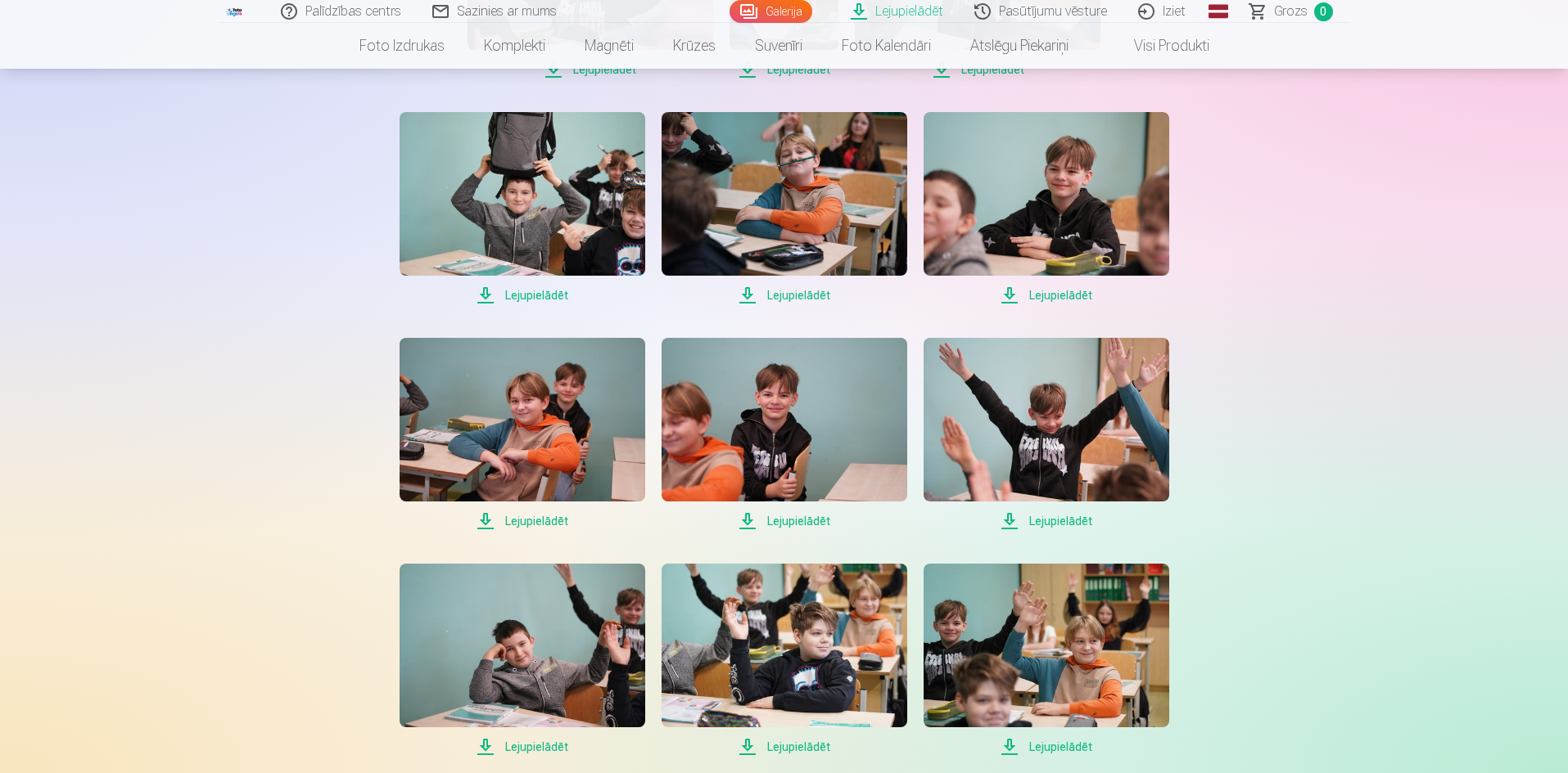
scroll to position [2864, 0]
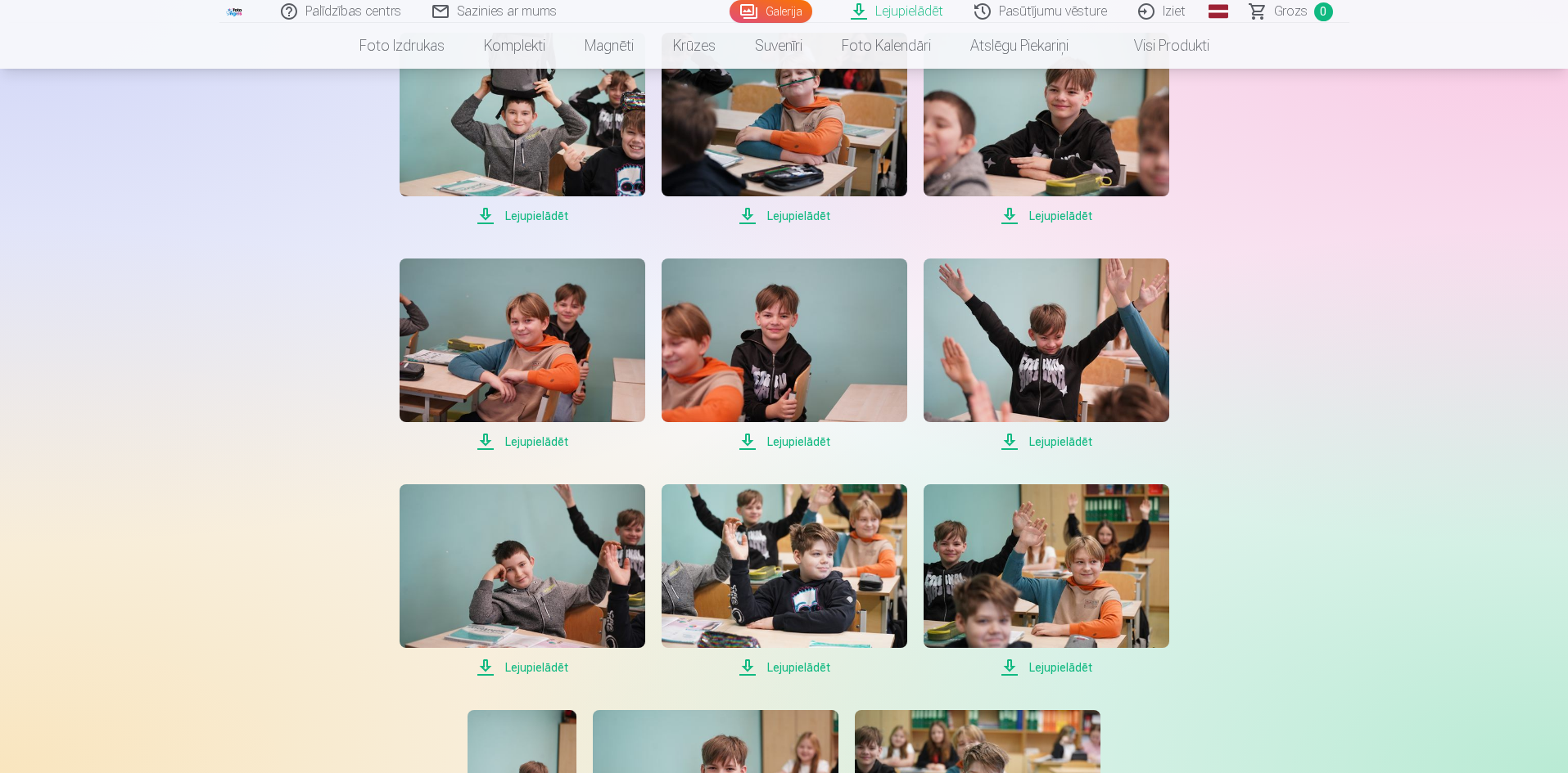
click at [538, 440] on span "Lejupielādēt" at bounding box center [522, 442] width 246 height 19
drag, startPoint x: 781, startPoint y: 439, endPoint x: 807, endPoint y: 439, distance: 26.0
click at [781, 439] on span "Lejupielādēt" at bounding box center [784, 442] width 246 height 19
click at [1047, 439] on span "Lejupielādēt" at bounding box center [1046, 442] width 246 height 19
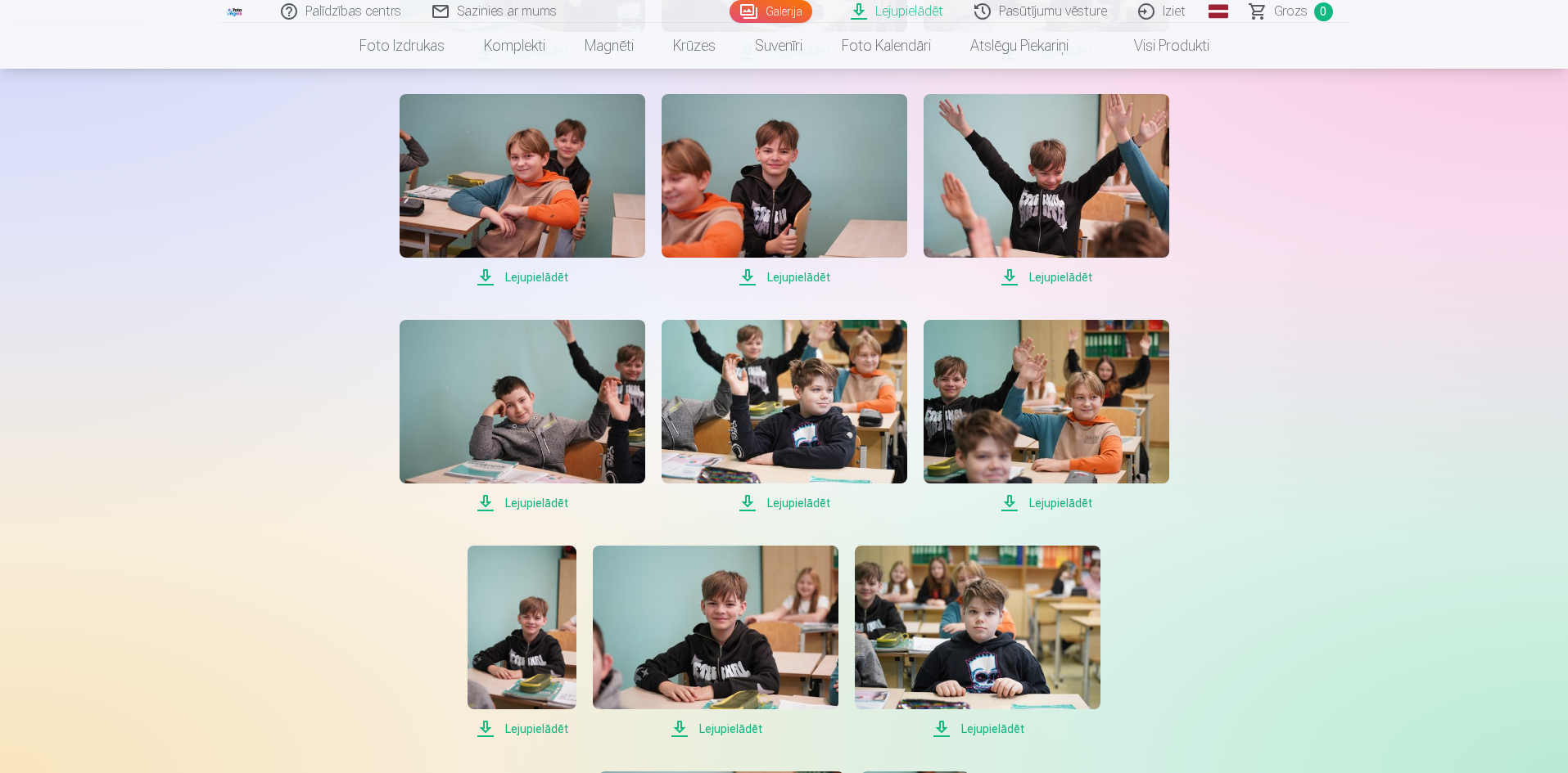
scroll to position [3109, 0]
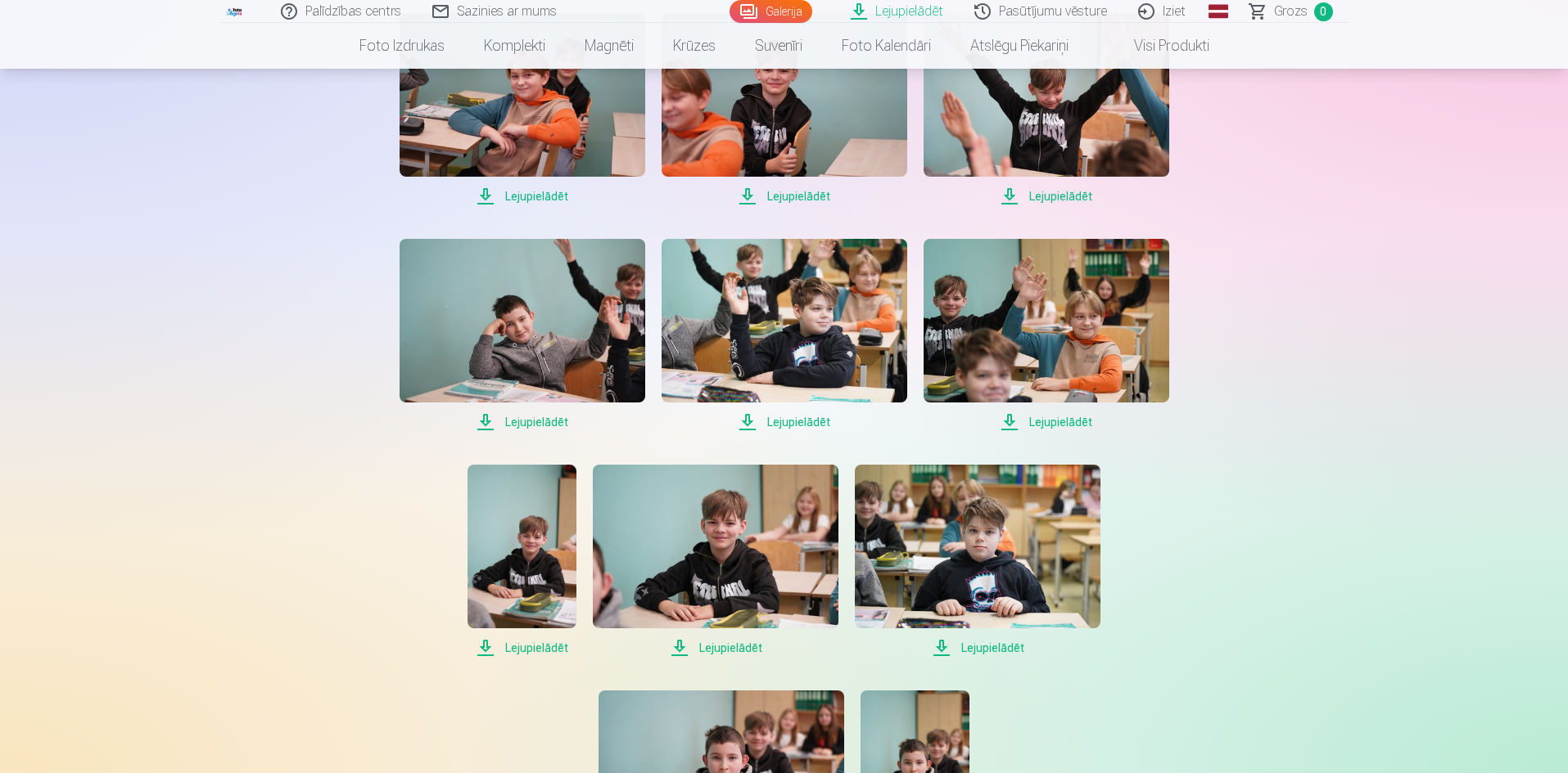
drag, startPoint x: 555, startPoint y: 422, endPoint x: 574, endPoint y: 422, distance: 19.0
click at [555, 422] on span "Lejupielādēt" at bounding box center [522, 421] width 246 height 19
drag, startPoint x: 1048, startPoint y: 425, endPoint x: 1036, endPoint y: 427, distance: 12.2
click at [1048, 425] on span "Lejupielādēt" at bounding box center [1046, 421] width 246 height 19
drag, startPoint x: 551, startPoint y: 649, endPoint x: 579, endPoint y: 646, distance: 28.2
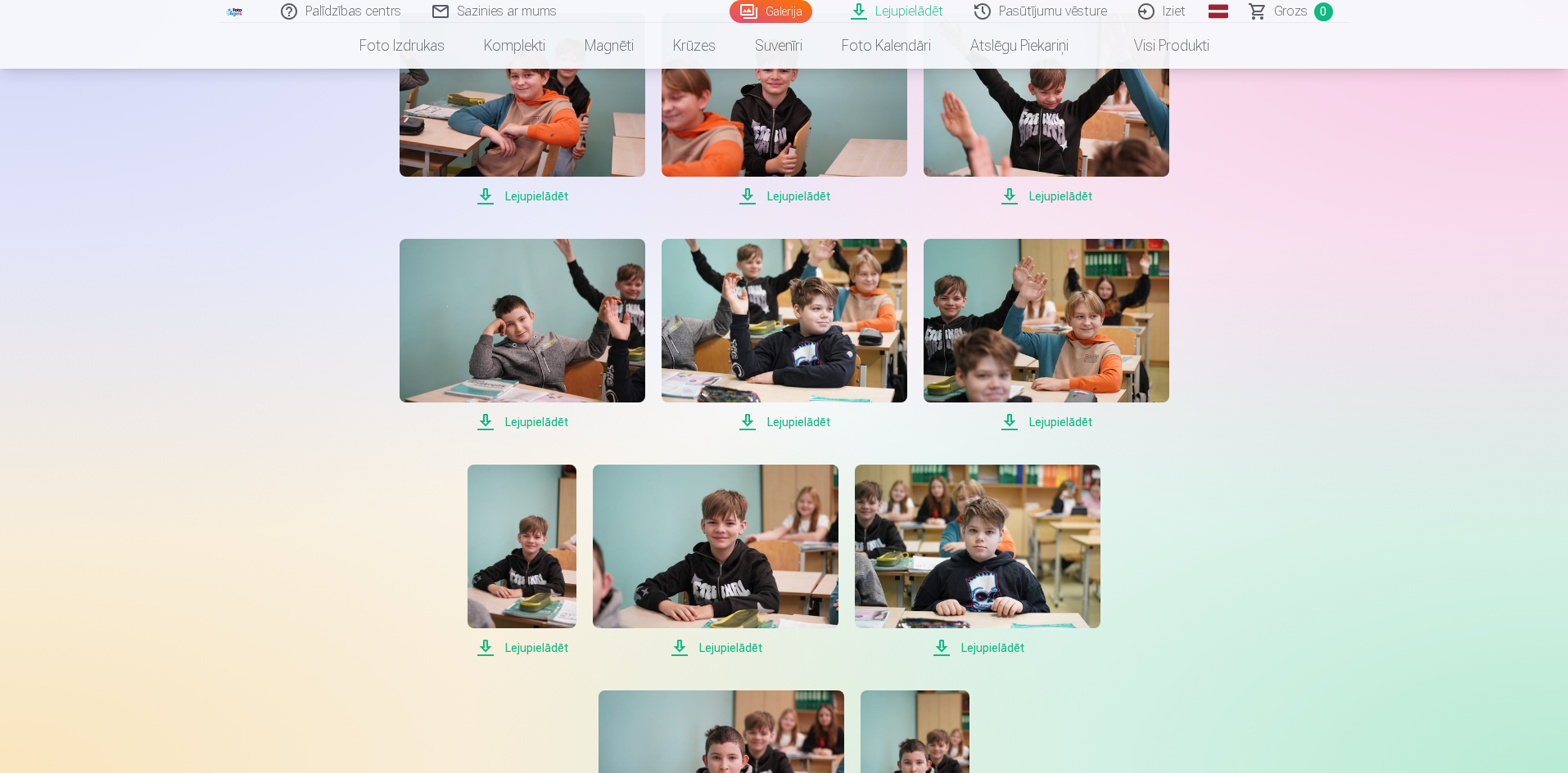
click at [551, 649] on span "Lejupielādēt" at bounding box center [522, 648] width 109 height 19
click at [731, 642] on span "Lejupielādēt" at bounding box center [715, 648] width 246 height 19
click at [974, 646] on span "Lejupielādēt" at bounding box center [977, 648] width 246 height 19
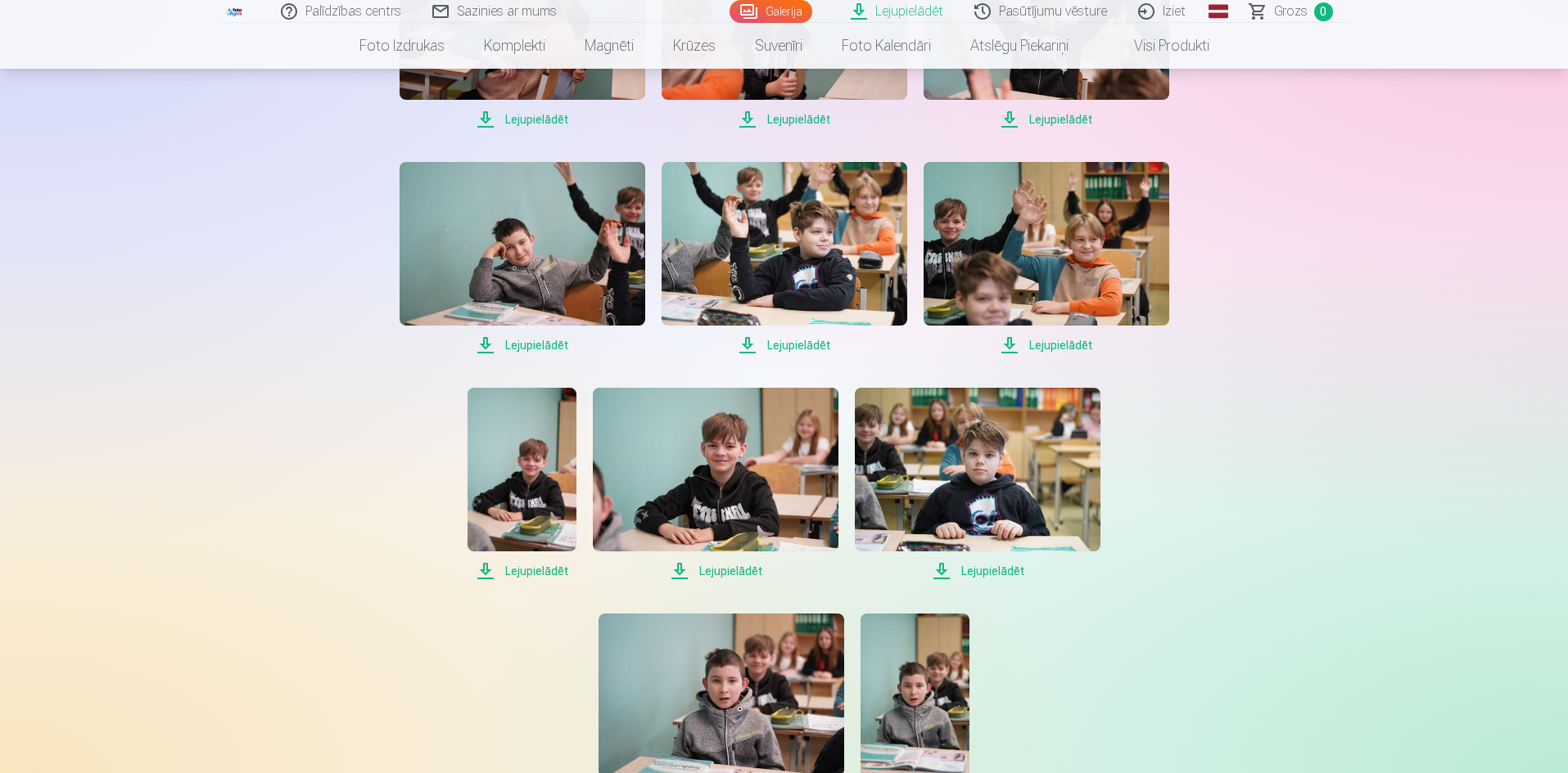
scroll to position [3355, 0]
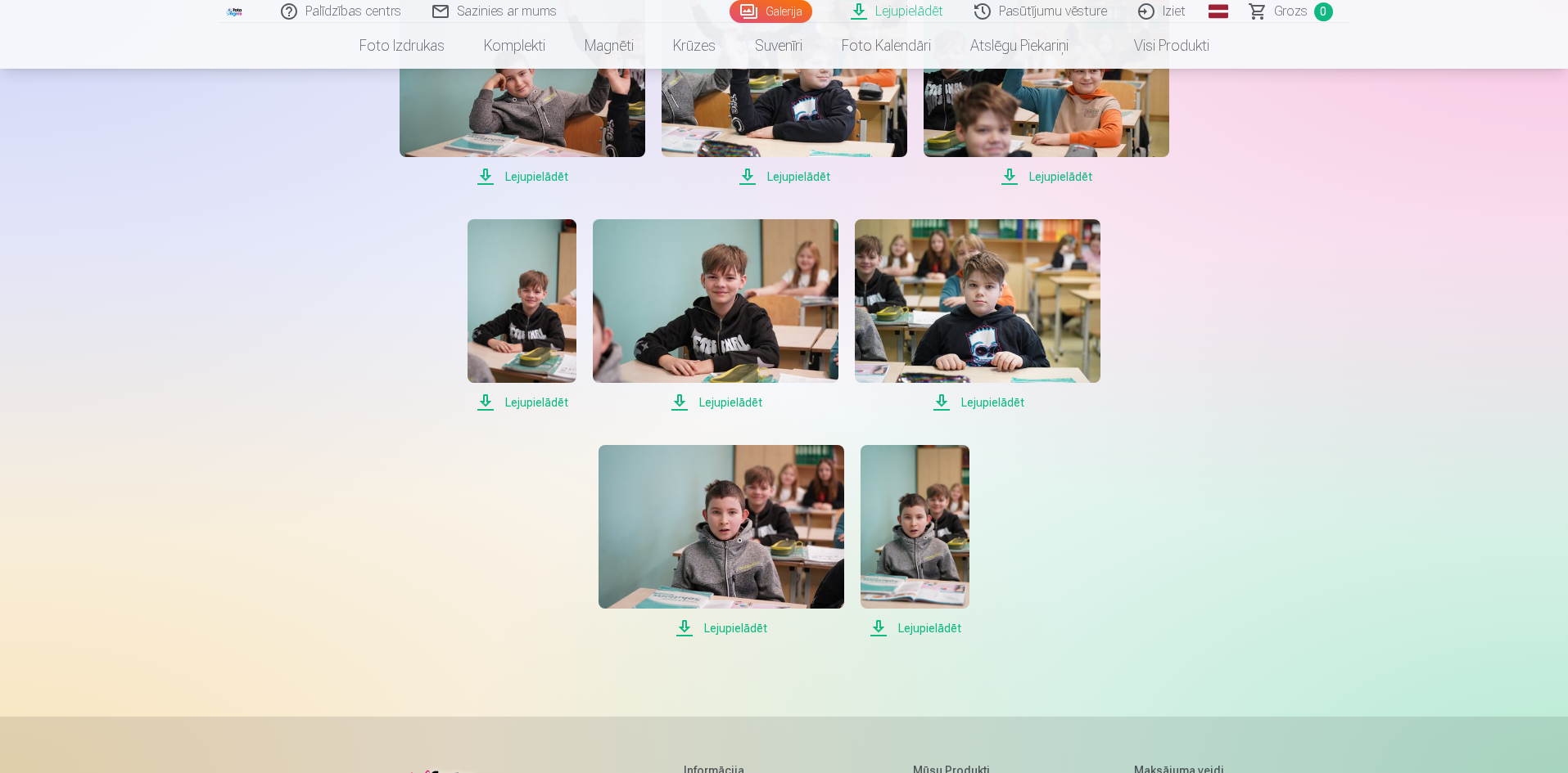
drag, startPoint x: 714, startPoint y: 623, endPoint x: 724, endPoint y: 623, distance: 10.0
click at [714, 623] on span "Lejupielādēt" at bounding box center [721, 628] width 246 height 19
click at [907, 623] on span "Lejupielādēt" at bounding box center [915, 628] width 109 height 19
